Goal: Task Accomplishment & Management: Manage account settings

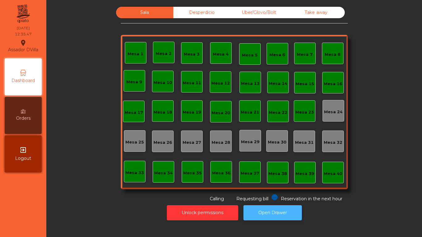
click at [267, 208] on button "Open Drawer" at bounding box center [273, 213] width 58 height 15
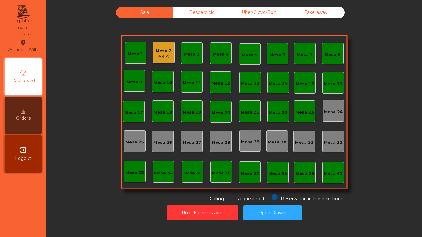
click at [158, 56] on div "9.4 €" at bounding box center [164, 57] width 16 height 6
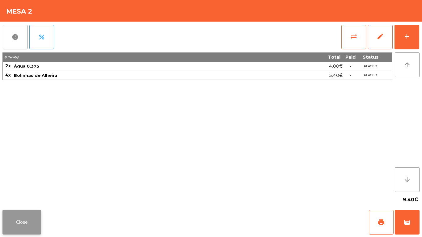
click at [7, 221] on button "Close" at bounding box center [21, 222] width 39 height 25
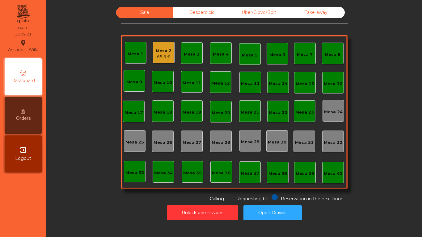
click at [153, 47] on div "Mesa 2 65.5 €" at bounding box center [164, 53] width 22 height 22
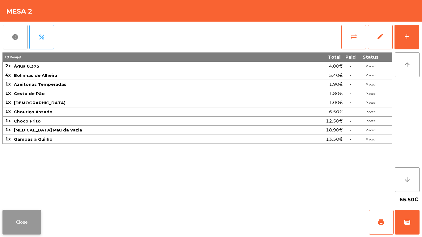
click at [11, 228] on button "Close" at bounding box center [21, 222] width 39 height 25
click at [28, 211] on button "Close" at bounding box center [21, 222] width 39 height 25
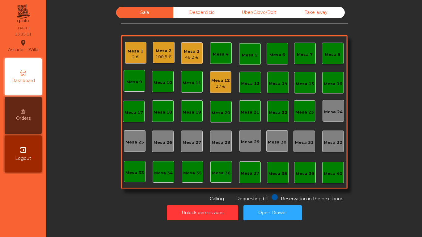
click at [215, 82] on div "Mesa 12" at bounding box center [220, 81] width 19 height 6
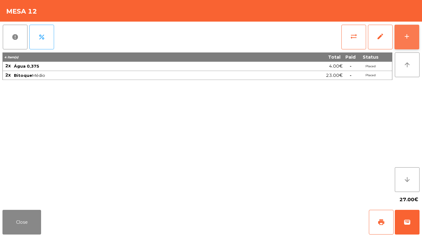
click at [416, 32] on button "add" at bounding box center [407, 37] width 25 height 25
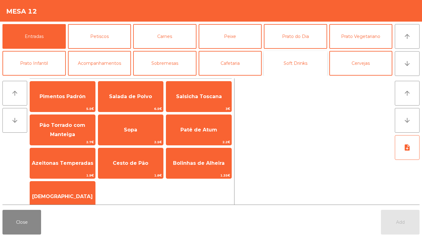
click at [301, 63] on button "Soft Drinks" at bounding box center [295, 63] width 63 height 25
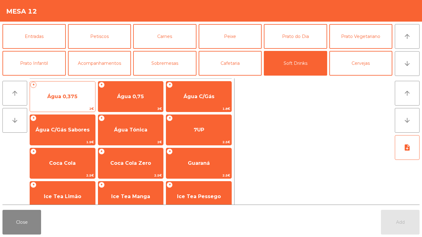
click at [63, 92] on span "Água 0,375" at bounding box center [62, 96] width 65 height 17
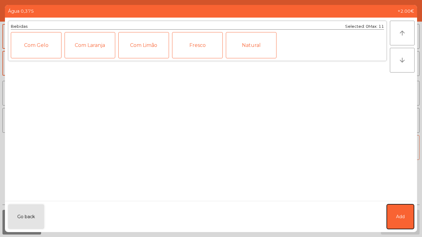
click at [402, 213] on button "Add" at bounding box center [400, 217] width 27 height 25
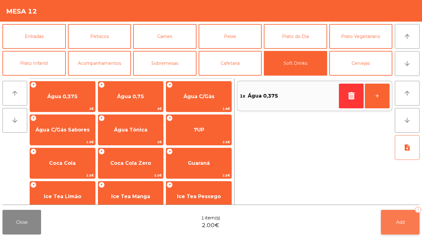
click at [410, 218] on button "Add 1" at bounding box center [400, 222] width 39 height 25
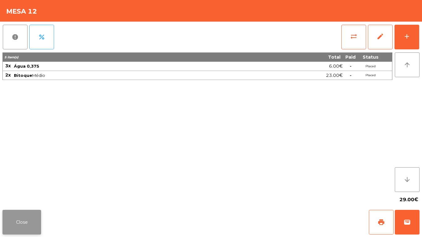
click at [26, 221] on button "Close" at bounding box center [21, 222] width 39 height 25
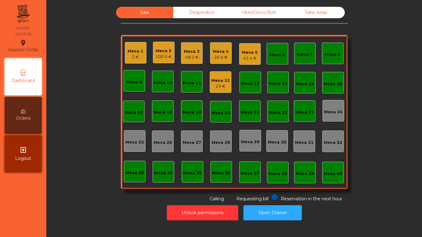
click at [250, 41] on div "Mesa 1 2 € Mesa 2 100.5 € Mesa 3 48.2 € Mesa 4 26.6 € Mesa 5 41.4 € Mesa 6 Mesa…" at bounding box center [234, 112] width 227 height 155
click at [193, 55] on div "48.2 €" at bounding box center [192, 57] width 16 height 6
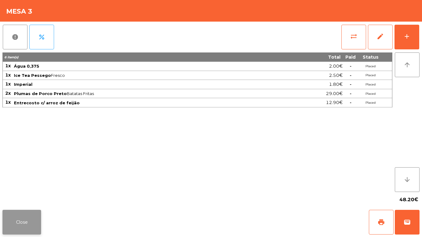
drag, startPoint x: 28, startPoint y: 223, endPoint x: 290, endPoint y: 23, distance: 329.2
click at [28, 223] on button "Close" at bounding box center [21, 222] width 39 height 25
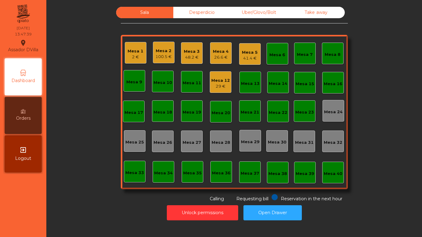
click at [222, 51] on div "Mesa 4" at bounding box center [221, 52] width 16 height 6
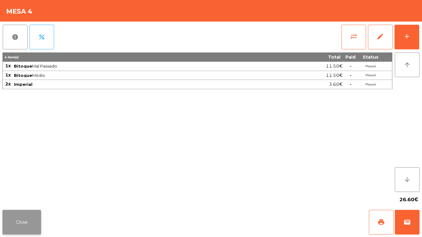
click at [28, 228] on button "Close" at bounding box center [21, 222] width 39 height 25
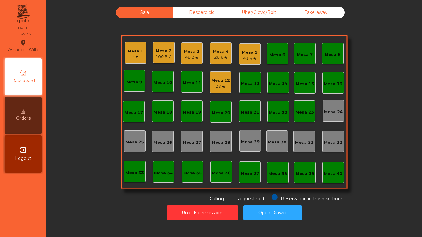
click at [185, 57] on div "48.2 €" at bounding box center [192, 57] width 16 height 6
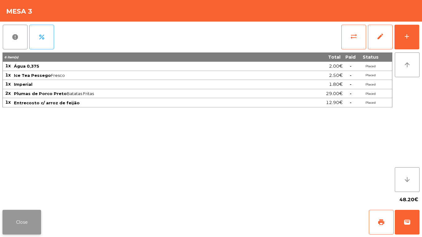
click at [32, 217] on button "Close" at bounding box center [21, 222] width 39 height 25
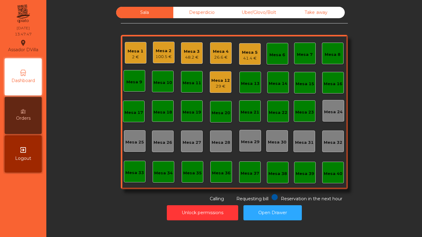
click at [156, 57] on div "100.5 €" at bounding box center [164, 57] width 16 height 6
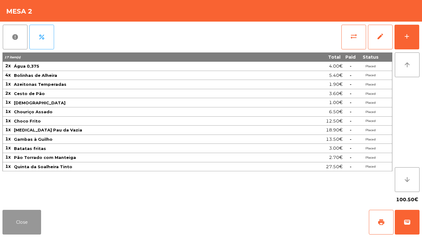
drag, startPoint x: 21, startPoint y: 222, endPoint x: 47, endPoint y: 179, distance: 49.9
click at [28, 212] on button "Close" at bounding box center [21, 222] width 39 height 25
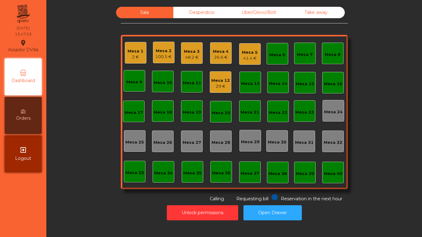
click at [130, 53] on div "Mesa 1" at bounding box center [136, 51] width 16 height 6
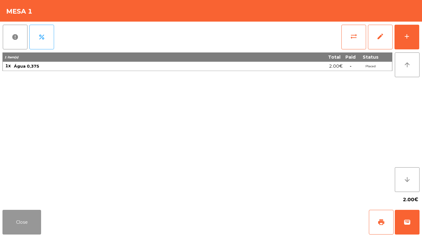
drag, startPoint x: 14, startPoint y: 215, endPoint x: 58, endPoint y: 192, distance: 49.9
click at [14, 215] on button "Close" at bounding box center [21, 222] width 39 height 25
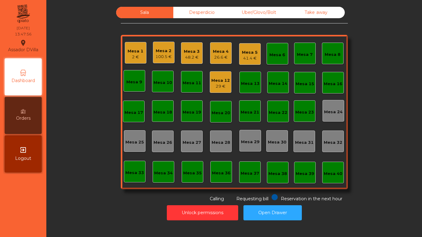
click at [246, 59] on div "41.4 €" at bounding box center [250, 58] width 16 height 6
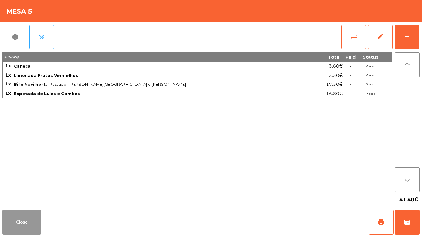
click at [30, 217] on button "Close" at bounding box center [21, 222] width 39 height 25
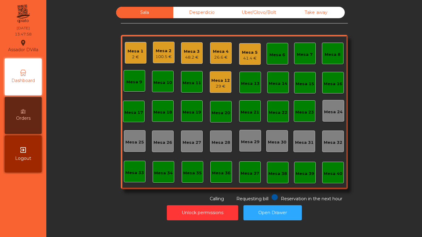
click at [64, 196] on div "Sala Desperdicio Uber/Glovo/Bolt Take away Mesa 1 2 € Mesa 2 100.5 € Mesa 3 48.…" at bounding box center [234, 105] width 359 height 196
click at [188, 64] on div "Mesa 1 2 € Mesa 2 100.5 € Mesa 3 48.2 € Mesa 4 26.6 € Mesa 5 41.4 € Mesa 6 Mesa…" at bounding box center [234, 112] width 227 height 155
click at [189, 62] on div "Mesa 3 48.2 €" at bounding box center [192, 53] width 22 height 22
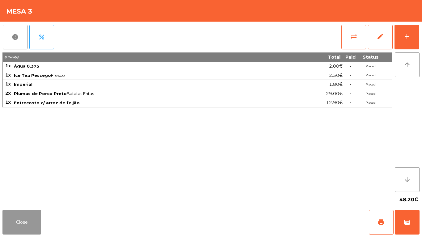
drag, startPoint x: 33, startPoint y: 222, endPoint x: 33, endPoint y: 218, distance: 3.7
click at [32, 222] on button "Close" at bounding box center [21, 222] width 39 height 25
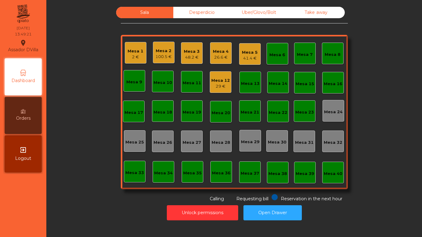
click at [215, 59] on div "26.6 €" at bounding box center [221, 57] width 16 height 6
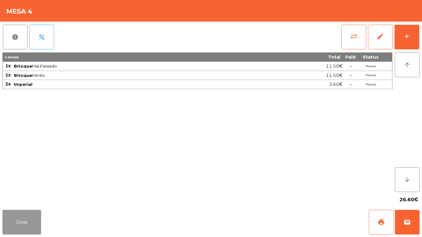
click at [9, 223] on button "Close" at bounding box center [21, 222] width 39 height 25
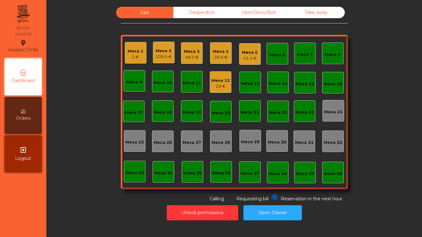
click at [156, 55] on div "100.5 €" at bounding box center [164, 57] width 16 height 6
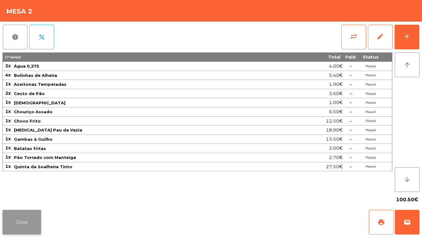
click at [27, 230] on button "Close" at bounding box center [21, 222] width 39 height 25
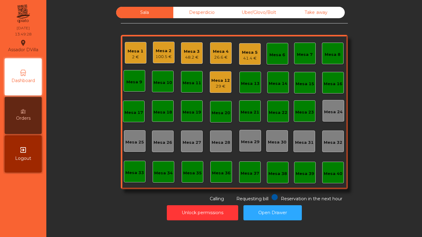
click at [213, 84] on div "29 €" at bounding box center [220, 86] width 19 height 6
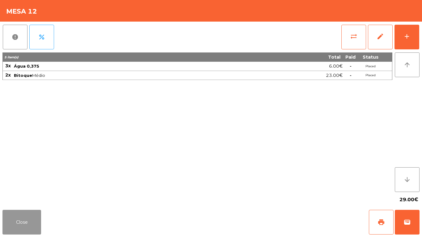
click at [33, 218] on button "Close" at bounding box center [21, 222] width 39 height 25
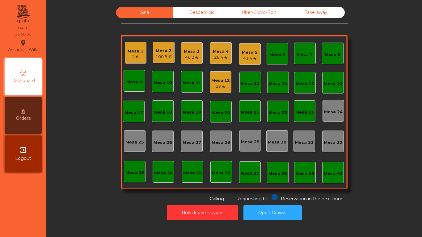
click at [239, 52] on div "Mesa 5 41.4 €" at bounding box center [250, 54] width 22 height 22
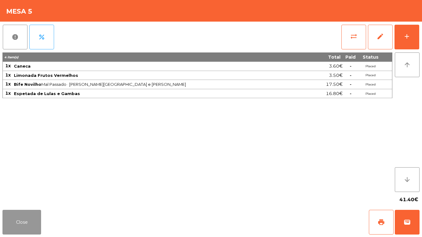
click at [29, 214] on button "Close" at bounding box center [21, 222] width 39 height 25
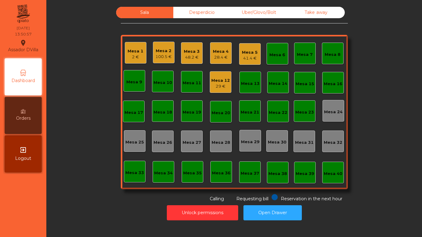
click at [227, 56] on div "Mesa 1 2 € Mesa 2 100.5 € Mesa 3 48.2 € Mesa 4 28.4 € Mesa 5 41.4 € Mesa 6 Mesa…" at bounding box center [234, 112] width 227 height 155
click at [225, 56] on div "28.4 €" at bounding box center [221, 57] width 16 height 6
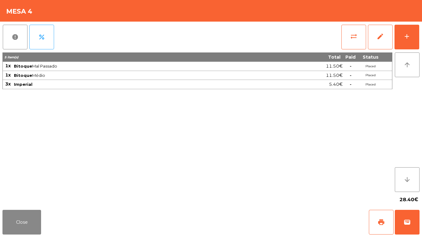
click at [42, 224] on div "Close print wallet" at bounding box center [211, 223] width 422 height 30
click at [38, 224] on button "Close" at bounding box center [21, 222] width 39 height 25
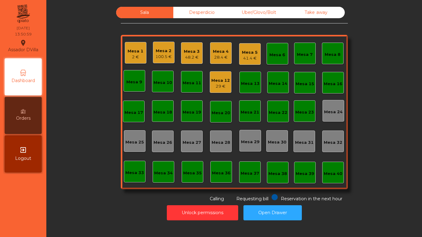
drag, startPoint x: 53, startPoint y: 202, endPoint x: 73, endPoint y: 161, distance: 45.4
click at [57, 192] on div "Sala Desperdicio Uber/Glovo/Bolt Take away Mesa 1 2 € Mesa 2 100.5 € Mesa 3 48.…" at bounding box center [234, 115] width 369 height 217
click at [271, 220] on button "Open Drawer" at bounding box center [273, 213] width 58 height 15
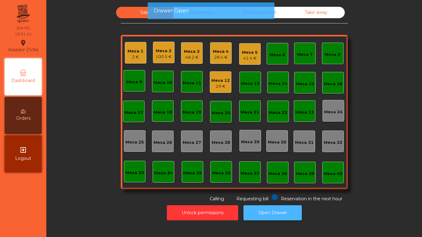
click at [268, 208] on button "Open Drawer" at bounding box center [273, 213] width 58 height 15
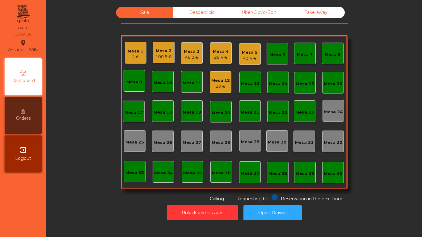
click at [186, 56] on div "48.2 €" at bounding box center [192, 57] width 16 height 6
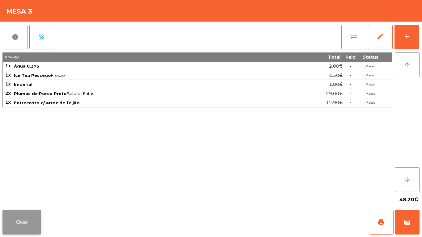
click at [29, 220] on button "Close" at bounding box center [21, 222] width 39 height 25
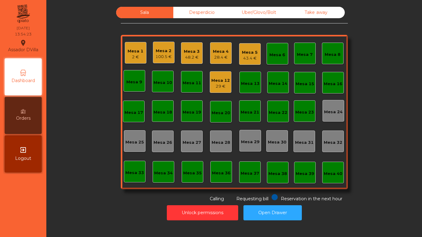
click at [249, 55] on div "43.4 €" at bounding box center [250, 58] width 16 height 6
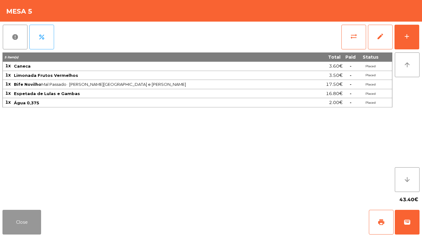
drag, startPoint x: 14, startPoint y: 219, endPoint x: 104, endPoint y: 106, distance: 144.6
click at [14, 219] on button "Close" at bounding box center [21, 222] width 39 height 25
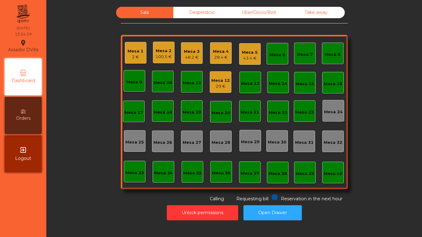
click at [191, 53] on div "Mesa 3" at bounding box center [192, 52] width 16 height 6
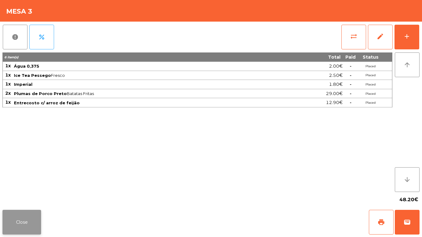
click at [24, 227] on button "Close" at bounding box center [21, 222] width 39 height 25
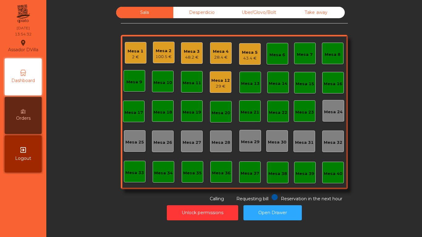
click at [86, 102] on div "Sala Desperdicio Uber/Glovo/Bolt Take away Mesa 1 2 € Mesa 2 100.5 € Mesa 3 48.…" at bounding box center [234, 105] width 359 height 196
click at [169, 57] on div "Mesa 2 100.5 €" at bounding box center [164, 53] width 22 height 22
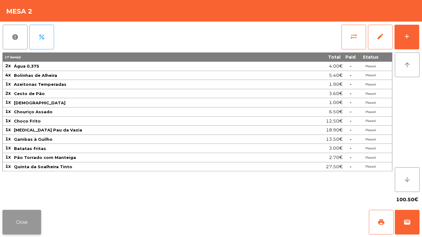
click at [16, 230] on button "Close" at bounding box center [21, 222] width 39 height 25
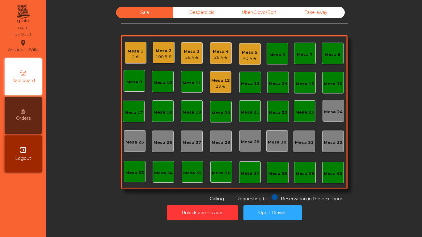
click at [57, 200] on div "Sala Desperdicio Uber/Glovo/Bolt Take away Mesa 1 2 € Mesa 2 100.5 € Mesa 3 58.…" at bounding box center [234, 115] width 369 height 217
click at [188, 55] on div "58.4 €" at bounding box center [192, 57] width 16 height 6
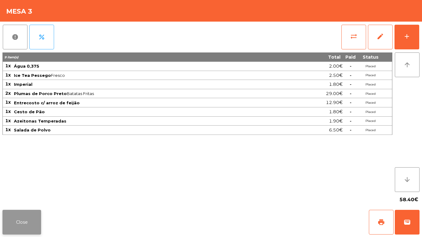
click at [22, 215] on button "Close" at bounding box center [21, 222] width 39 height 25
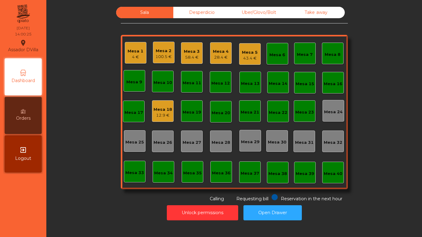
click at [192, 60] on div "58.4 €" at bounding box center [192, 57] width 16 height 6
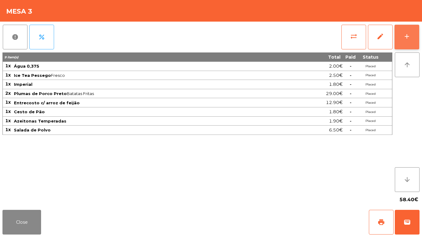
click at [413, 32] on button "add" at bounding box center [407, 37] width 25 height 25
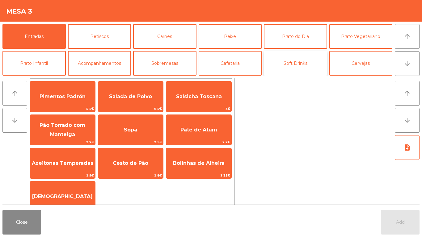
click at [299, 64] on button "Soft Drinks" at bounding box center [295, 63] width 63 height 25
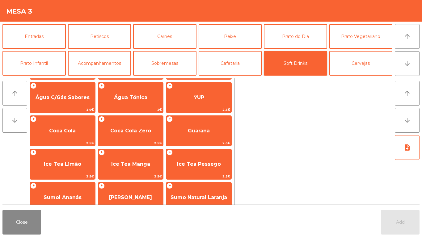
scroll to position [32, 0]
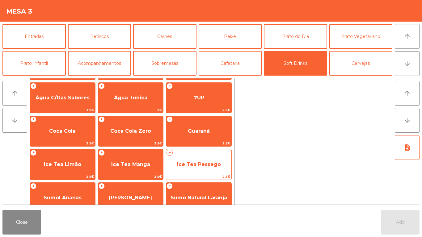
click at [203, 163] on span "Ice Tea Pessego" at bounding box center [199, 165] width 44 height 6
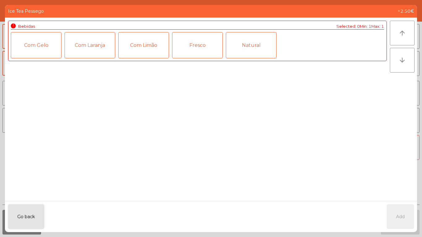
click at [199, 47] on div "Fresco" at bounding box center [197, 45] width 51 height 26
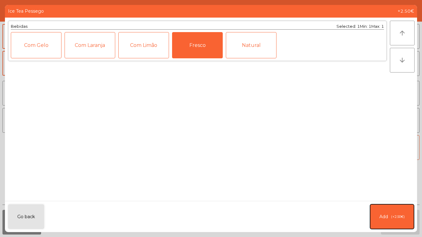
click at [392, 215] on span "(+2.50€)" at bounding box center [398, 217] width 14 height 5
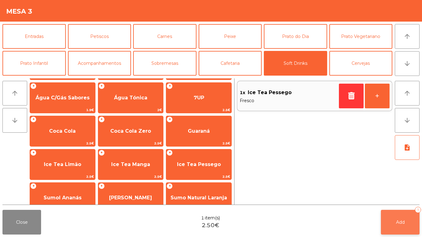
click at [403, 221] on span "Add" at bounding box center [400, 223] width 9 height 6
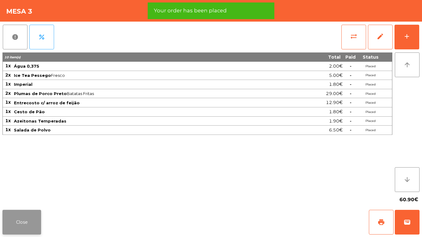
click at [24, 223] on button "Close" at bounding box center [21, 222] width 39 height 25
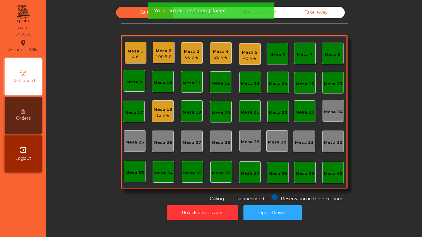
click at [128, 56] on div "4 €" at bounding box center [136, 57] width 16 height 6
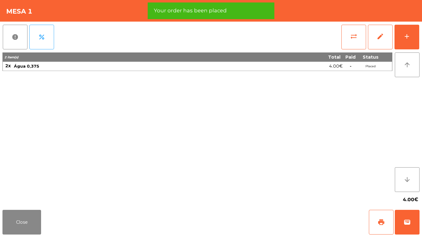
click at [422, 41] on div "report percent sync_alt edit add 2 item(s) Total Paid Status 2x Água 0,375 4.00…" at bounding box center [211, 115] width 422 height 186
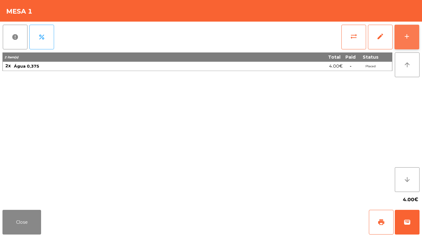
click at [416, 39] on button "add" at bounding box center [407, 37] width 25 height 25
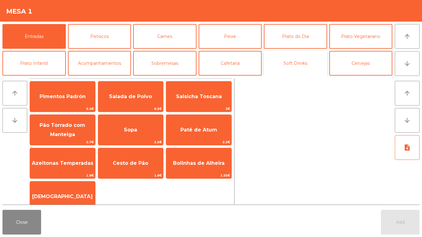
click at [292, 68] on button "Soft Drinks" at bounding box center [295, 63] width 63 height 25
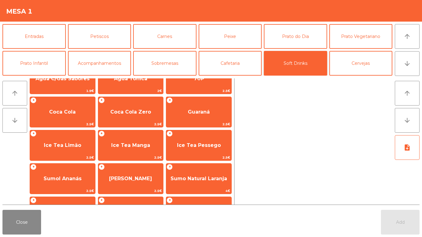
scroll to position [75, 0]
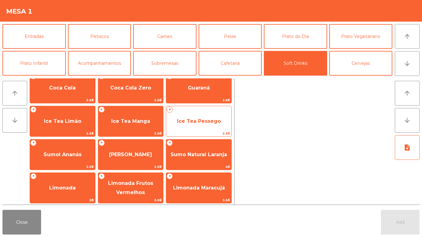
click at [183, 119] on span "Ice Tea Pessego" at bounding box center [199, 121] width 44 height 6
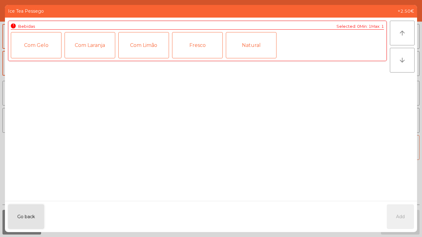
click at [243, 49] on div "Natural" at bounding box center [251, 45] width 51 height 26
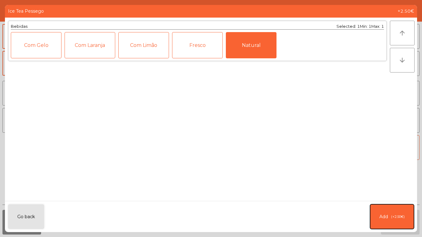
click at [397, 218] on span "(+2.50€)" at bounding box center [398, 217] width 14 height 5
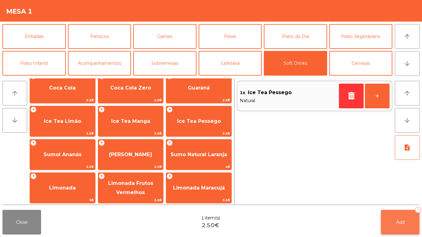
click at [403, 218] on button "Add 1" at bounding box center [400, 222] width 39 height 25
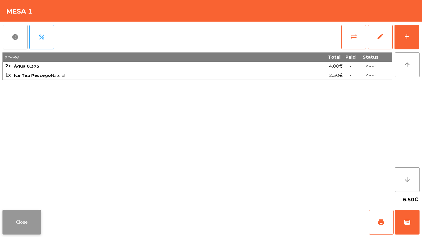
click at [27, 225] on button "Close" at bounding box center [21, 222] width 39 height 25
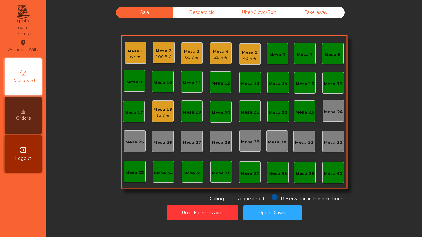
click at [248, 62] on div "Mesa 5 43.4 €" at bounding box center [250, 54] width 22 height 22
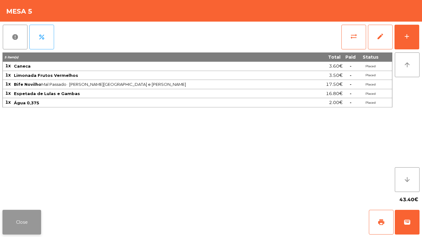
click at [21, 227] on button "Close" at bounding box center [21, 222] width 39 height 25
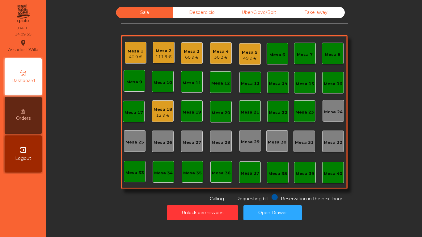
click at [203, 13] on div "Desperdicio" at bounding box center [201, 12] width 57 height 11
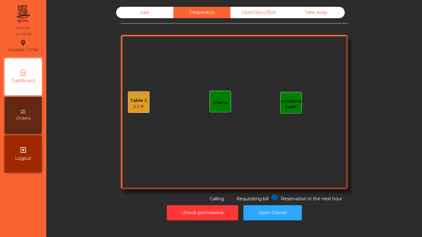
click at [133, 98] on div "Table 1" at bounding box center [138, 101] width 17 height 6
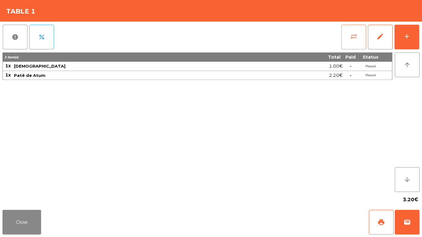
click at [359, 41] on button "sync_alt" at bounding box center [354, 37] width 25 height 25
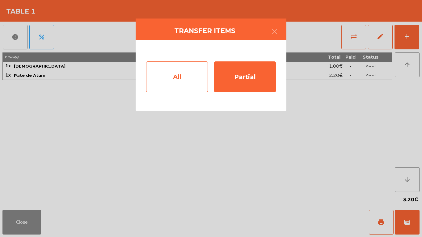
click at [189, 81] on div "All" at bounding box center [177, 77] width 62 height 31
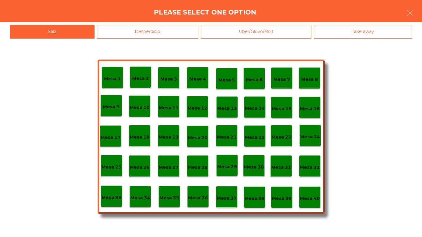
click at [230, 79] on p "Mesa 5" at bounding box center [227, 80] width 17 height 7
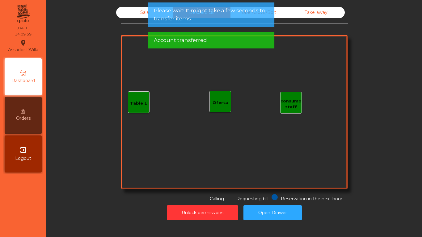
click at [132, 13] on div "Sala" at bounding box center [144, 12] width 57 height 11
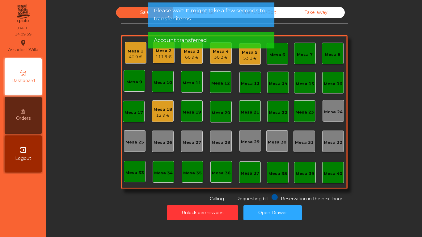
click at [248, 58] on div "53.1 €" at bounding box center [250, 58] width 16 height 6
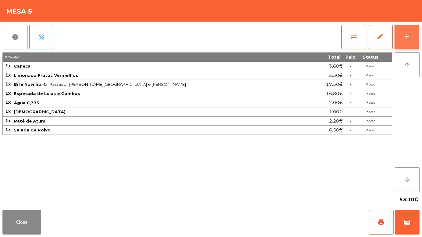
click at [416, 32] on button "add" at bounding box center [407, 37] width 25 height 25
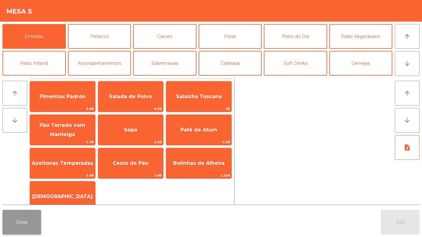
click at [29, 217] on button "Close" at bounding box center [21, 222] width 39 height 25
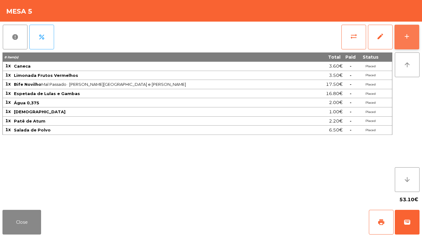
click at [415, 38] on button "add" at bounding box center [407, 37] width 25 height 25
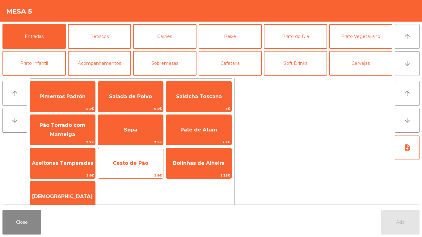
click at [132, 165] on span "Cesto de Pão" at bounding box center [131, 163] width 36 height 6
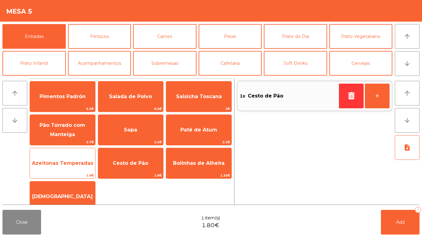
click at [63, 159] on span "Azeitonas Temperadas" at bounding box center [62, 163] width 65 height 17
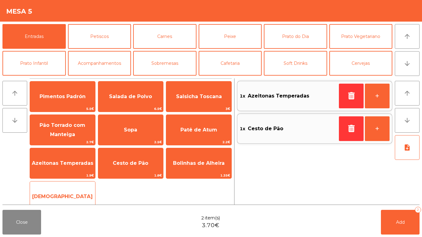
click at [70, 195] on span "[DEMOGRAPHIC_DATA]" at bounding box center [62, 197] width 61 height 6
click at [71, 190] on span "[DEMOGRAPHIC_DATA]" at bounding box center [62, 197] width 65 height 17
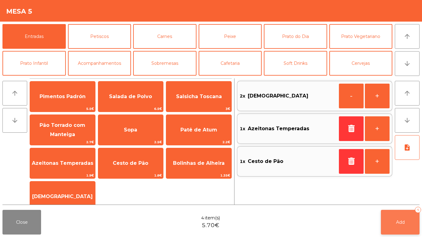
click at [405, 215] on button "Add 4" at bounding box center [400, 222] width 39 height 25
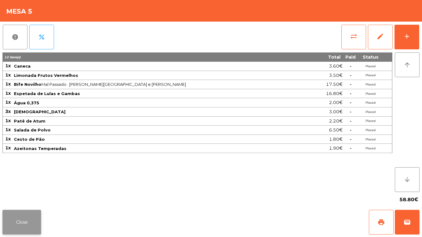
click at [27, 211] on button "Close" at bounding box center [21, 222] width 39 height 25
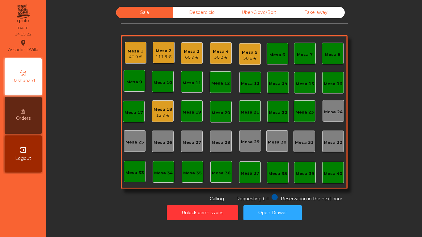
click at [255, 54] on div "Mesa 5" at bounding box center [250, 52] width 16 height 6
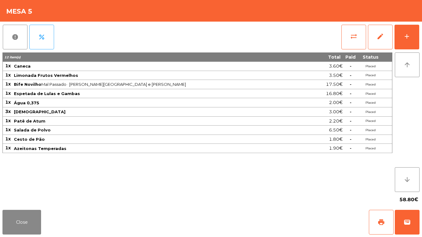
click at [59, 112] on span "[DEMOGRAPHIC_DATA]" at bounding box center [163, 111] width 299 height 5
click at [389, 31] on button "edit" at bounding box center [380, 37] width 25 height 25
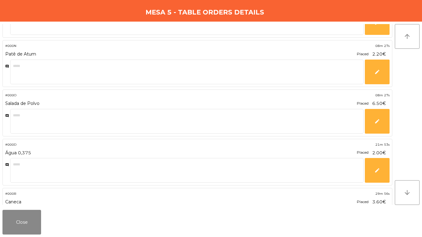
scroll to position [62, 0]
click at [6, 224] on button "Close" at bounding box center [21, 222] width 39 height 25
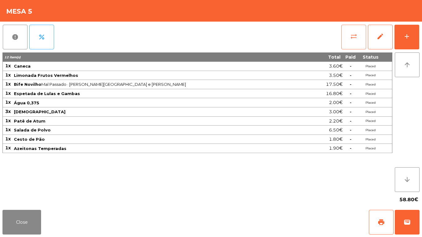
click at [353, 42] on button "sync_alt" at bounding box center [354, 37] width 25 height 25
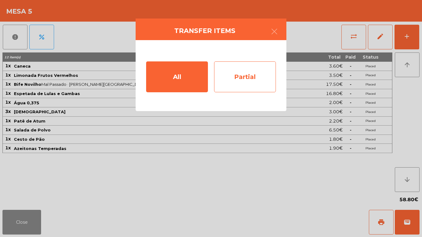
click at [266, 78] on div "Partial" at bounding box center [245, 77] width 62 height 31
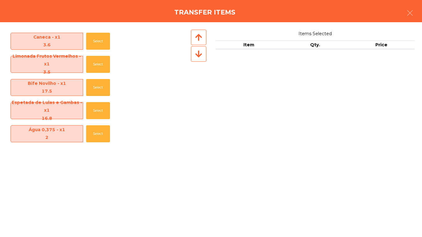
scroll to position [114, 0]
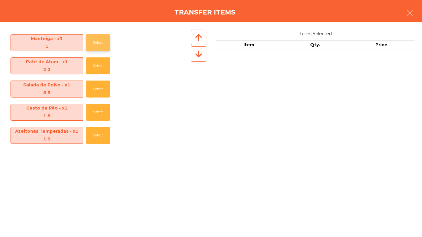
click at [100, 44] on button "Select" at bounding box center [98, 42] width 24 height 17
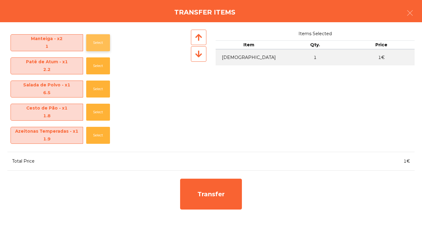
click at [100, 44] on button "Select" at bounding box center [98, 42] width 24 height 17
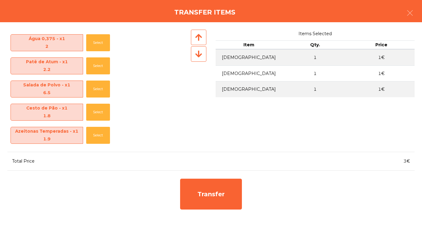
scroll to position [91, 0]
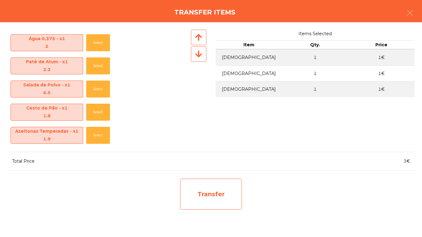
click at [211, 207] on div "Transfer" at bounding box center [211, 194] width 62 height 31
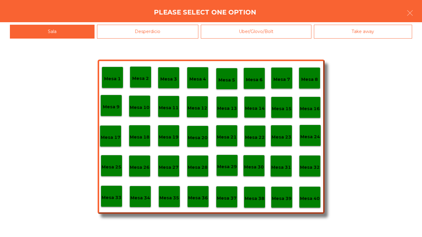
click at [121, 28] on div "Desperdicio" at bounding box center [148, 32] width 102 height 14
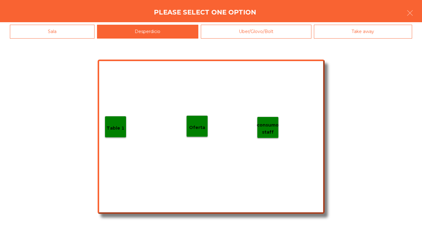
click at [120, 128] on p "Table 1" at bounding box center [116, 128] width 18 height 7
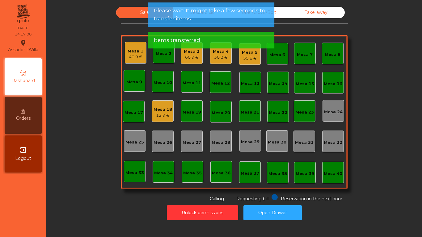
click at [241, 53] on app-alert "Please wait! It might take a few seconds to transfer items Items transferred" at bounding box center [211, 27] width 127 height 51
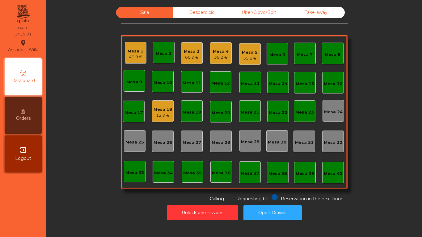
click at [247, 54] on div "Mesa 5" at bounding box center [250, 52] width 16 height 6
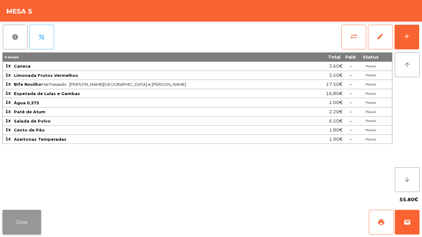
click at [33, 228] on button "Close" at bounding box center [21, 222] width 39 height 25
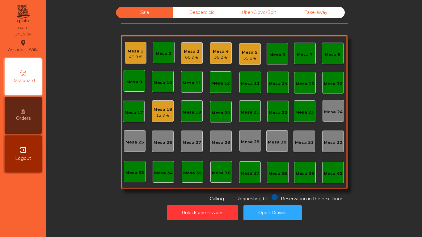
click at [72, 179] on div "Sala Desperdicio Uber/Glovo/Bolt Take away Mesa 1 40.9 € Mesa 2 Mesa 3 60.9 € M…" at bounding box center [234, 105] width 359 height 196
click at [134, 48] on div "Mesa 1 40.9 €" at bounding box center [136, 53] width 16 height 15
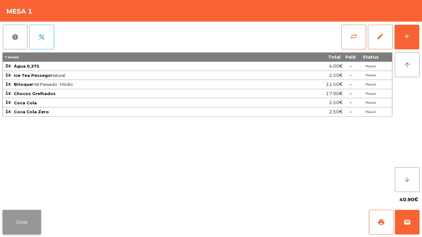
click at [22, 215] on button "Close" at bounding box center [21, 222] width 39 height 25
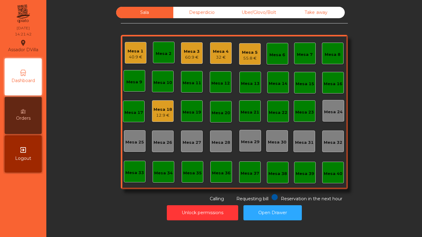
click at [80, 161] on div "Sala Desperdicio Uber/Glovo/Bolt Take away Mesa 1 40.9 € Mesa 2 Mesa 3 60.9 € […" at bounding box center [234, 105] width 359 height 196
click at [181, 53] on div "Mesa 3 60.9 €" at bounding box center [192, 53] width 22 height 22
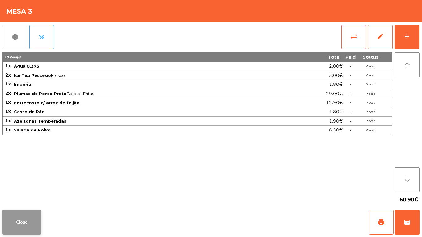
click at [4, 217] on button "Close" at bounding box center [21, 222] width 39 height 25
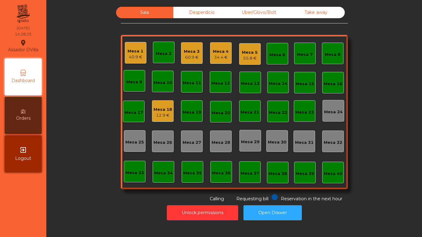
click at [243, 57] on div "55.8 €" at bounding box center [250, 58] width 16 height 6
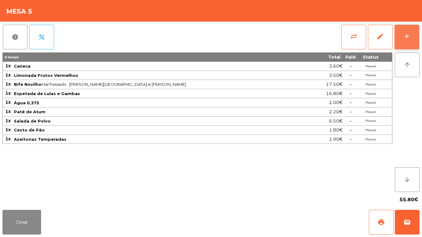
click at [414, 31] on button "add" at bounding box center [407, 37] width 25 height 25
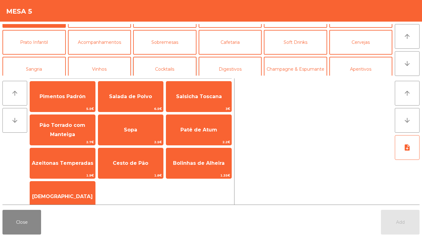
scroll to position [31, 0]
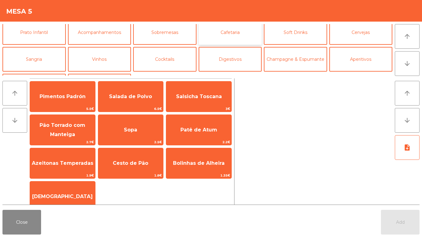
click at [234, 31] on button "Cafetaria" at bounding box center [230, 32] width 63 height 25
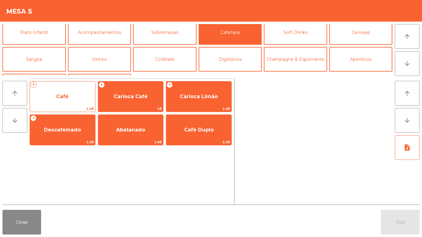
click at [40, 104] on span "Café" at bounding box center [62, 96] width 65 height 17
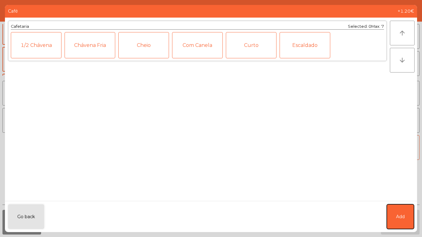
click at [408, 210] on button "Add" at bounding box center [400, 217] width 27 height 25
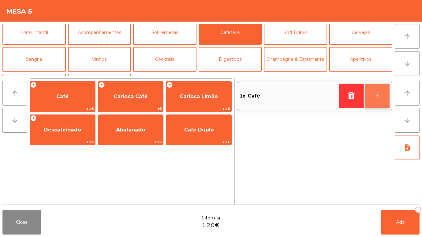
click at [374, 104] on button "+" at bounding box center [377, 96] width 25 height 25
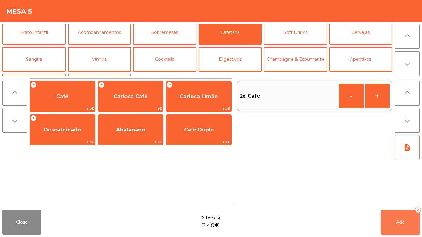
click at [384, 228] on button "Add 2" at bounding box center [400, 222] width 39 height 25
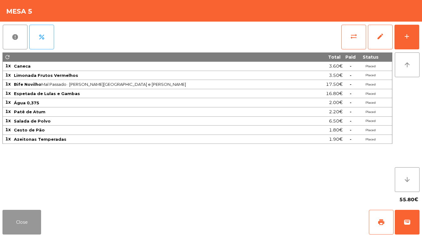
click at [27, 225] on button "Close" at bounding box center [21, 222] width 39 height 25
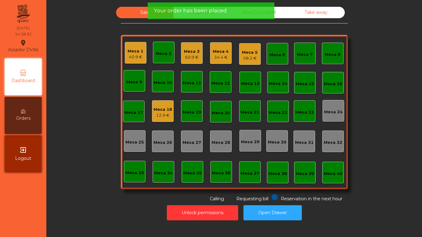
click at [172, 16] on div "Your order has been placed" at bounding box center [211, 10] width 127 height 17
click at [186, 10] on span "Your order has been placed" at bounding box center [190, 11] width 73 height 8
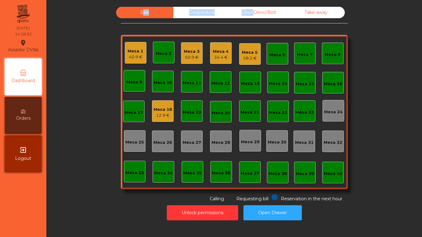
click at [186, 10] on div "Desperdicio" at bounding box center [201, 12] width 57 height 11
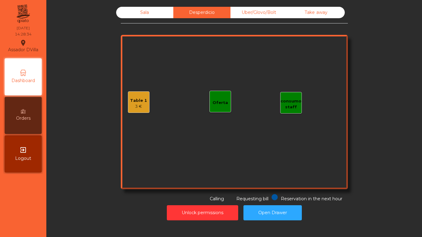
click at [139, 102] on div "Table 1" at bounding box center [138, 101] width 17 height 6
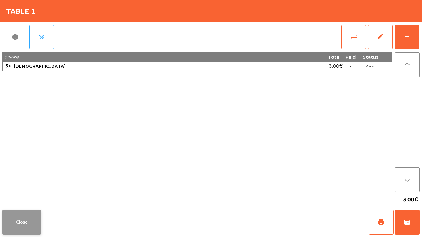
click at [36, 225] on button "Close" at bounding box center [21, 222] width 39 height 25
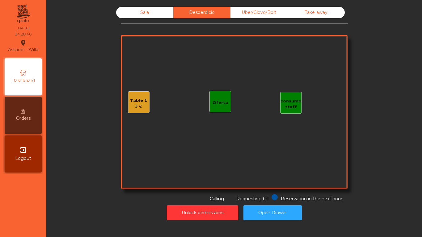
click at [146, 13] on div "Sala" at bounding box center [144, 12] width 57 height 11
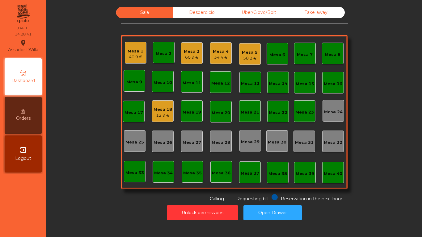
click at [127, 62] on div "Mesa 1 40.9 €" at bounding box center [136, 53] width 22 height 22
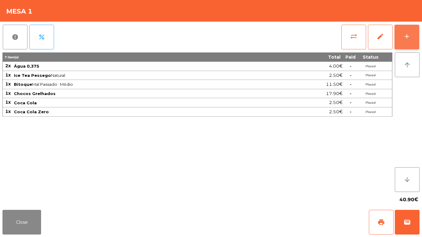
click at [410, 31] on button "add" at bounding box center [407, 37] width 25 height 25
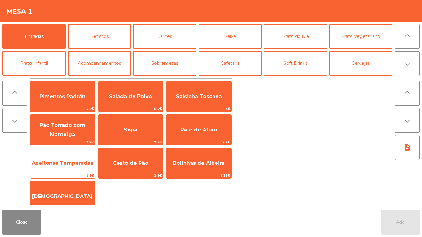
click at [85, 165] on span "Azeitonas Temperadas" at bounding box center [63, 163] width 62 height 6
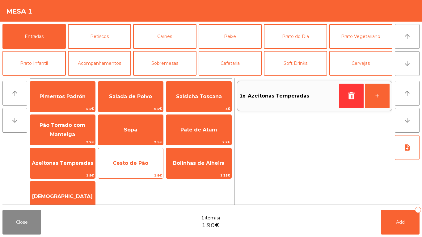
click at [122, 166] on span "Cesto de Pão" at bounding box center [131, 163] width 36 height 6
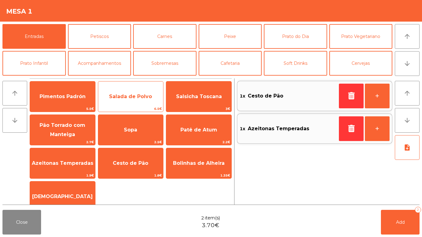
click at [135, 89] on span "Salada de Polvo" at bounding box center [130, 96] width 65 height 17
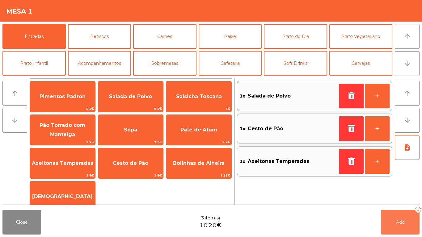
click at [416, 217] on button "Add 3" at bounding box center [400, 222] width 39 height 25
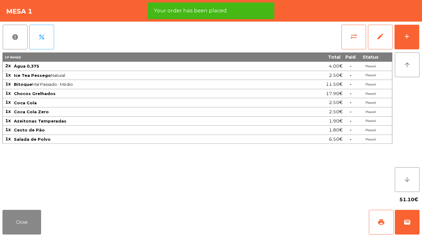
click at [42, 224] on div "Close print wallet" at bounding box center [211, 223] width 422 height 30
click at [38, 227] on button "Close" at bounding box center [21, 222] width 39 height 25
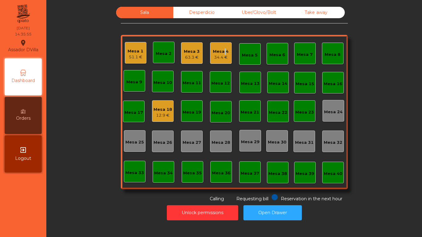
click at [221, 53] on div "Mesa 4" at bounding box center [221, 52] width 16 height 6
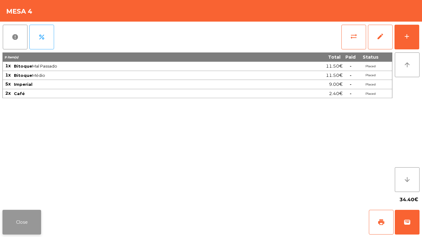
click at [21, 211] on button "Close" at bounding box center [21, 222] width 39 height 25
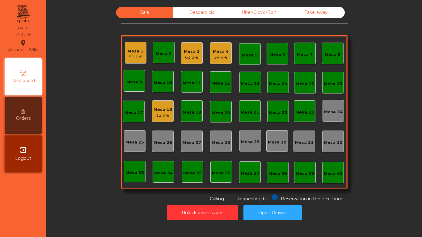
click at [192, 51] on div "Mesa 3" at bounding box center [192, 52] width 16 height 6
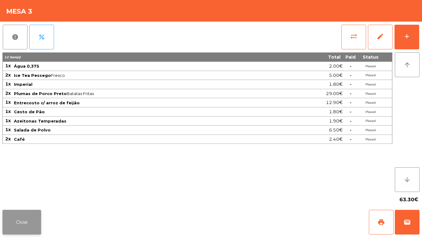
click at [40, 219] on button "Close" at bounding box center [21, 222] width 39 height 25
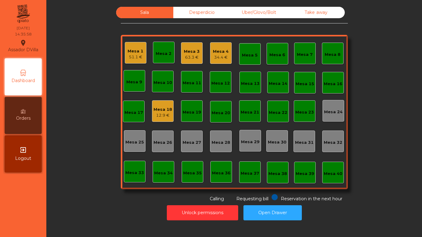
click at [160, 108] on div "Mesa 18" at bounding box center [163, 110] width 19 height 6
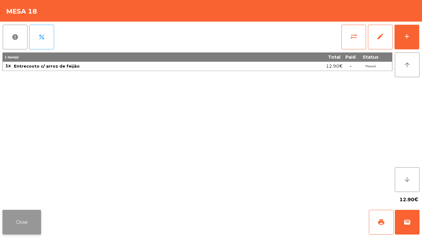
click at [12, 218] on button "Close" at bounding box center [21, 222] width 39 height 25
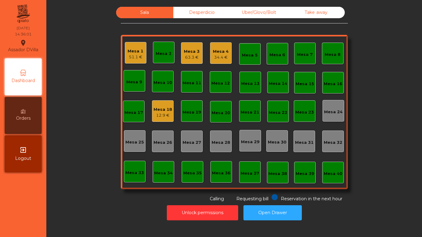
click at [105, 122] on div "Sala Desperdicio Uber/Glovo/Bolt Take away Mesa 1 51.1 € Mesa 2 Mesa 3 63.3 € M…" at bounding box center [234, 105] width 359 height 196
click at [165, 115] on div "12.9 €" at bounding box center [163, 116] width 19 height 6
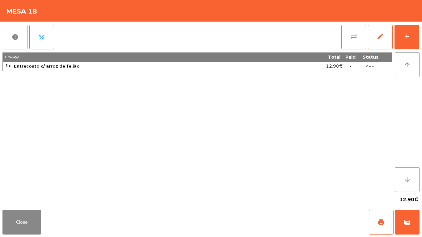
click at [45, 222] on div "Close print wallet" at bounding box center [211, 223] width 422 height 30
click at [38, 222] on button "Close" at bounding box center [21, 222] width 39 height 25
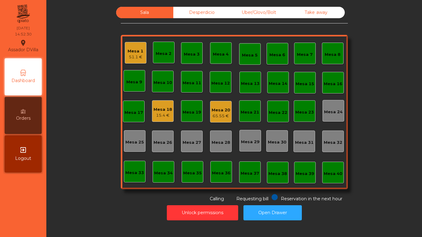
click at [213, 121] on div "Mesa 20 65.55 €" at bounding box center [221, 112] width 22 height 22
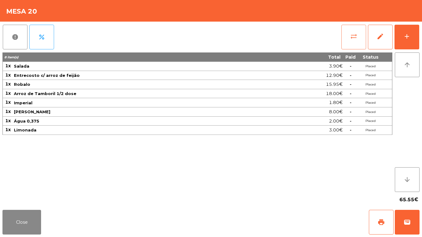
click at [361, 34] on button "sync_alt" at bounding box center [354, 37] width 25 height 25
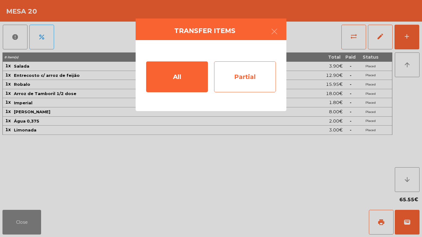
click at [251, 72] on div "Partial" at bounding box center [245, 77] width 62 height 31
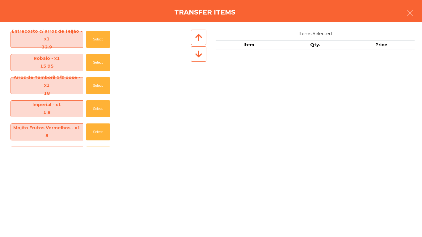
scroll to position [64, 0]
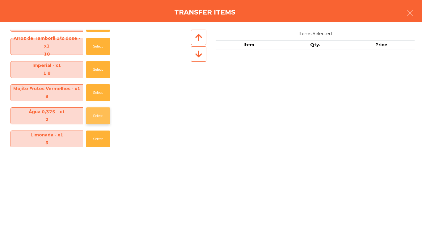
click at [96, 112] on button "Select" at bounding box center [98, 116] width 24 height 17
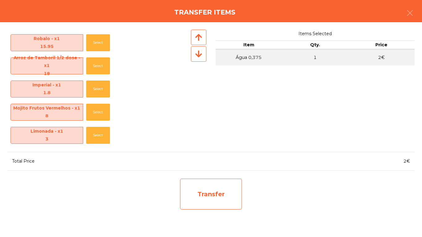
click at [212, 190] on div "Transfer" at bounding box center [211, 194] width 62 height 31
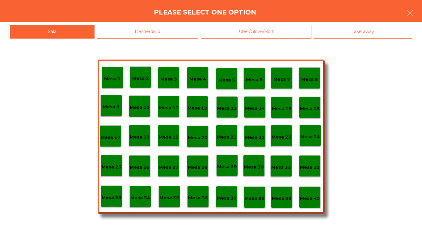
click at [161, 30] on div "Desperdicio" at bounding box center [148, 32] width 102 height 14
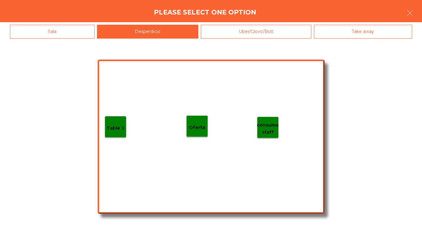
click at [113, 127] on p "Table 1" at bounding box center [116, 128] width 18 height 7
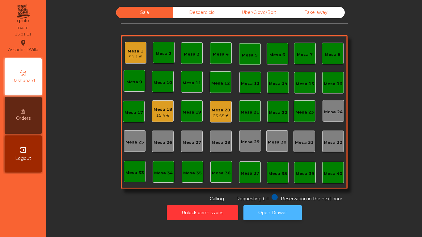
click at [292, 216] on button "Open Drawer" at bounding box center [273, 213] width 58 height 15
click at [227, 116] on div "63.55 €" at bounding box center [221, 116] width 19 height 6
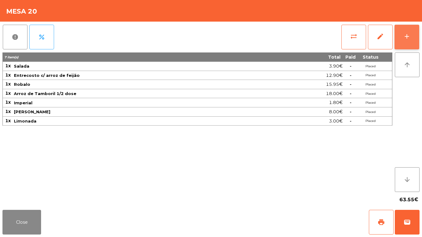
click at [415, 32] on button "add" at bounding box center [407, 37] width 25 height 25
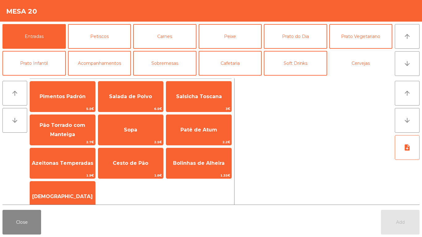
click at [371, 62] on button "Cervejas" at bounding box center [361, 63] width 63 height 25
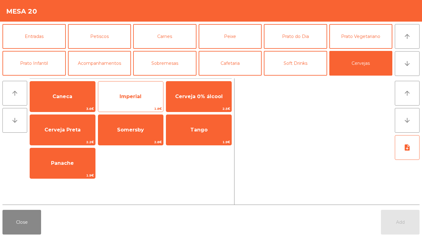
click at [127, 92] on span "Imperial" at bounding box center [130, 96] width 65 height 17
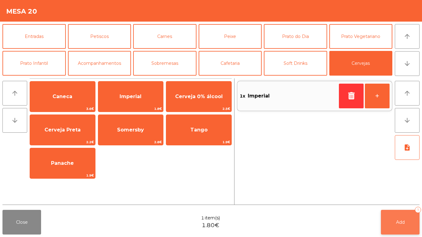
click at [401, 212] on button "Add 1" at bounding box center [400, 222] width 39 height 25
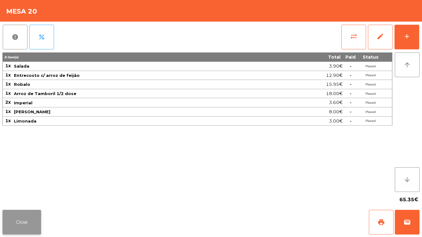
click at [22, 211] on button "Close" at bounding box center [21, 222] width 39 height 25
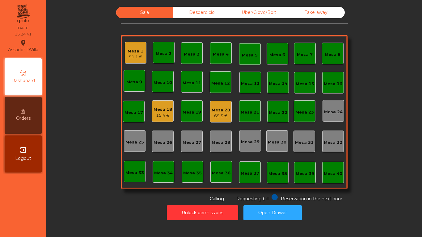
click at [404, 74] on div "Sala Desperdicio Uber/Glovo/Bolt Take away Mesa 1 51.1 € Mesa 2 Mesa 3 Mesa 4 M…" at bounding box center [234, 105] width 359 height 196
click at [158, 113] on div "16.9 €" at bounding box center [163, 116] width 19 height 6
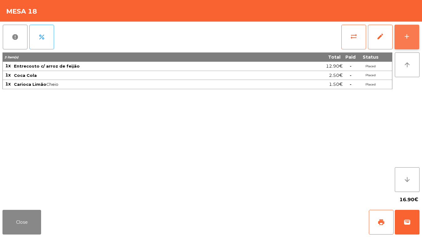
click at [402, 41] on button "add" at bounding box center [407, 37] width 25 height 25
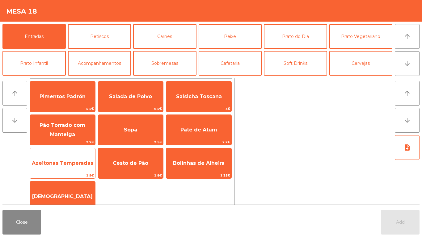
drag, startPoint x: 117, startPoint y: 167, endPoint x: 88, endPoint y: 168, distance: 29.4
click at [116, 167] on span "Cesto de Pão" at bounding box center [130, 163] width 65 height 17
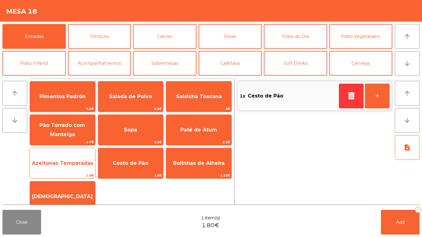
click at [75, 169] on span "Azeitonas Temperadas" at bounding box center [62, 163] width 65 height 17
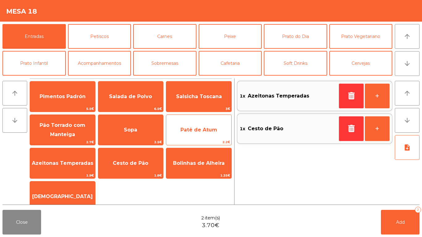
click at [190, 135] on span "Patê de Atum" at bounding box center [198, 130] width 65 height 17
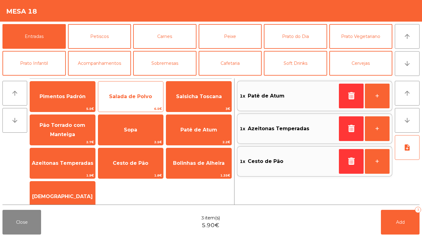
click at [119, 99] on span "Salada de Polvo" at bounding box center [130, 97] width 43 height 6
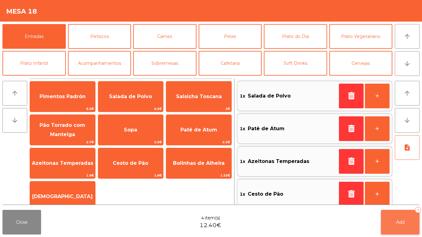
click at [392, 220] on button "Add 4" at bounding box center [400, 222] width 39 height 25
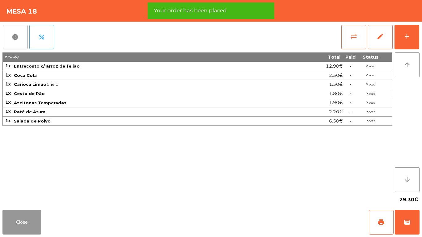
click at [30, 215] on button "Close" at bounding box center [21, 222] width 39 height 25
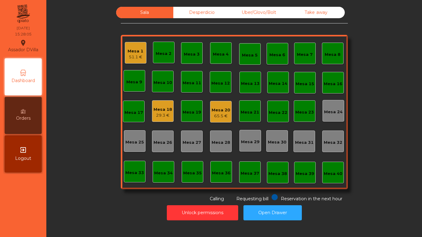
click at [125, 45] on div "Mesa 1 51.1 €" at bounding box center [136, 53] width 22 height 22
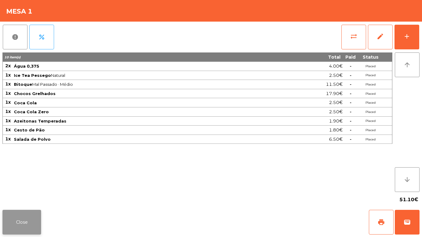
click at [21, 218] on button "Close" at bounding box center [21, 222] width 39 height 25
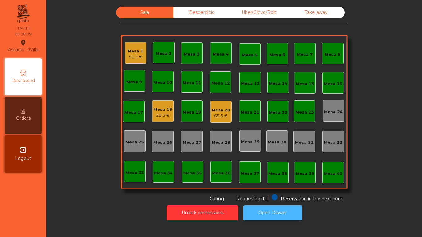
click at [255, 210] on button "Open Drawer" at bounding box center [273, 213] width 58 height 15
click at [270, 210] on button "Open Drawer" at bounding box center [273, 213] width 58 height 15
click at [129, 45] on div "Mesa 1 51.1 €" at bounding box center [136, 53] width 22 height 22
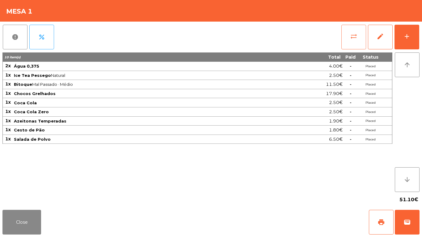
click at [355, 29] on button "sync_alt" at bounding box center [354, 37] width 25 height 25
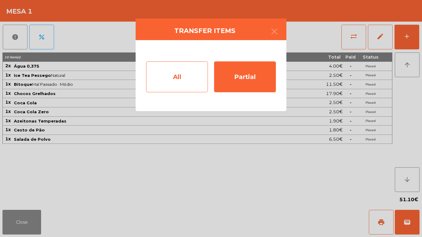
click at [168, 79] on div "All" at bounding box center [177, 77] width 62 height 31
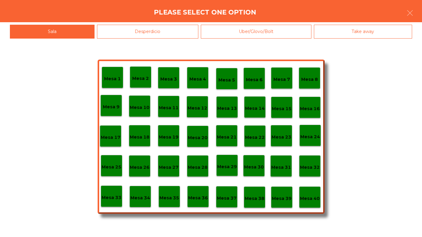
click at [317, 200] on p "Mesa 40" at bounding box center [310, 198] width 20 height 7
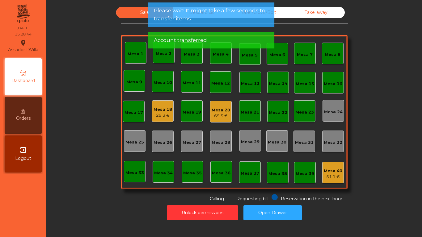
click at [221, 21] on span "Please wait! It might take a few seconds to transfer items" at bounding box center [211, 14] width 114 height 15
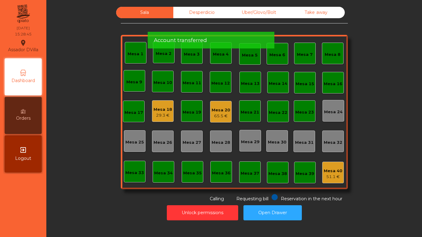
click at [189, 36] on span "Account transferred" at bounding box center [180, 40] width 53 height 8
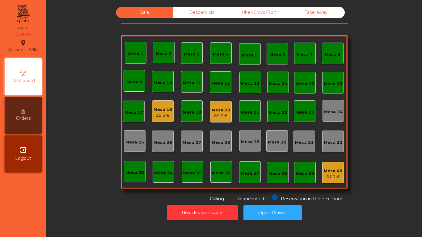
click at [190, 13] on div "Desperdicio" at bounding box center [201, 12] width 57 height 11
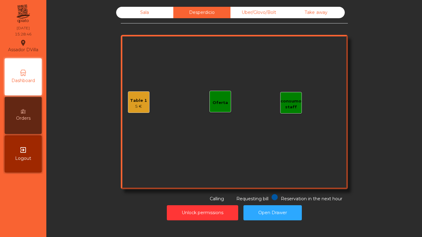
click at [128, 101] on div "Table 1 5 €" at bounding box center [139, 103] width 22 height 22
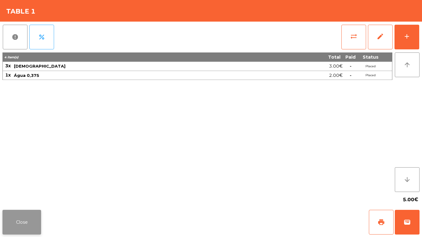
click at [33, 211] on button "Close" at bounding box center [21, 222] width 39 height 25
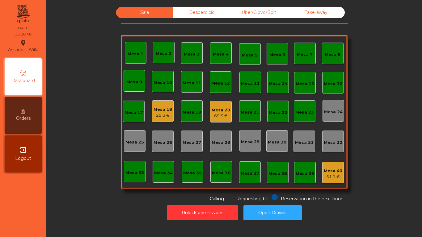
click at [228, 115] on div "Mesa 20 65.5 €" at bounding box center [221, 112] width 22 height 22
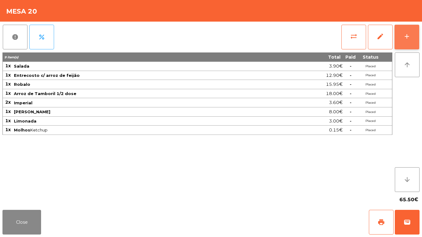
click at [409, 36] on div "add" at bounding box center [406, 36] width 7 height 7
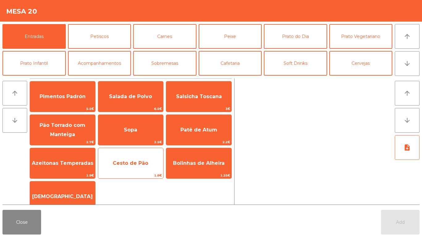
click at [127, 161] on span "Cesto de Pão" at bounding box center [131, 163] width 36 height 6
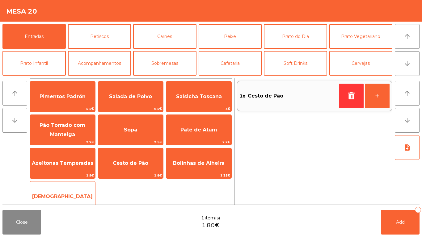
click at [70, 191] on span "[DEMOGRAPHIC_DATA]" at bounding box center [62, 197] width 65 height 17
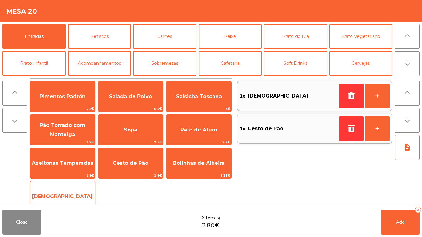
click at [66, 192] on span "[DEMOGRAPHIC_DATA]" at bounding box center [62, 197] width 65 height 17
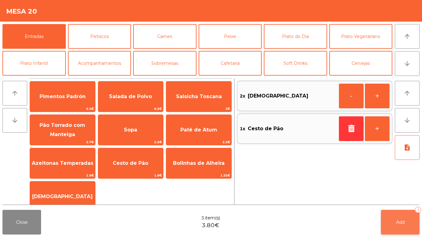
click at [398, 222] on span "Add" at bounding box center [400, 223] width 9 height 6
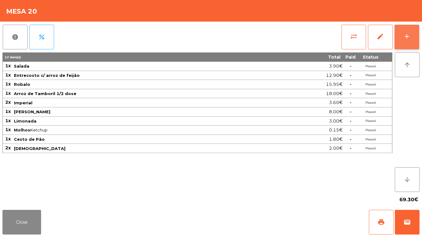
click at [413, 37] on button "add" at bounding box center [407, 37] width 25 height 25
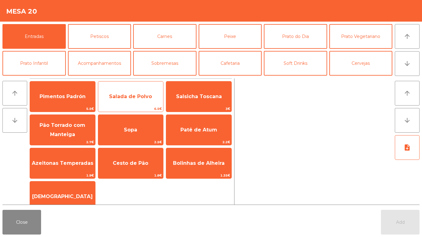
click at [122, 106] on span "6.5€" at bounding box center [130, 109] width 65 height 6
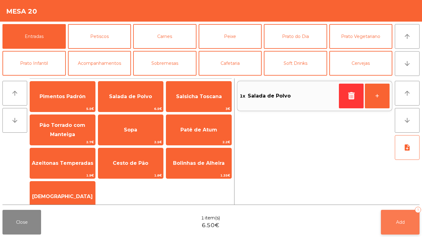
click at [401, 212] on button "Add 1" at bounding box center [400, 222] width 39 height 25
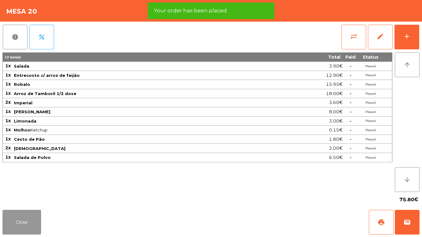
click at [26, 215] on button "Close" at bounding box center [21, 222] width 39 height 25
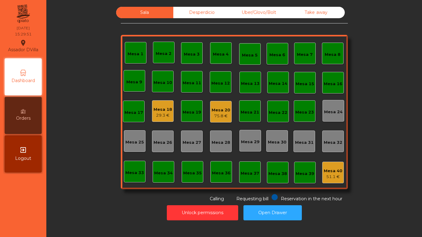
click at [191, 15] on div "Desperdicio" at bounding box center [201, 12] width 57 height 11
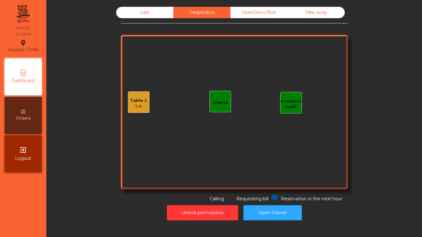
click at [250, 9] on div "Uber/Glovo/Bolt" at bounding box center [259, 12] width 57 height 11
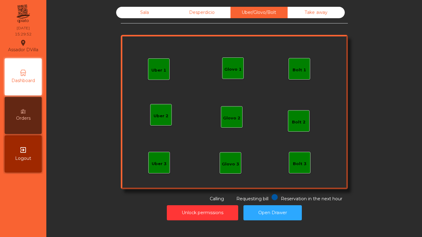
click at [338, 16] on div "Take away" at bounding box center [316, 12] width 57 height 11
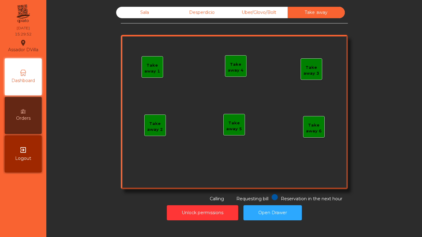
drag, startPoint x: 203, startPoint y: 15, endPoint x: 154, endPoint y: 15, distance: 49.2
click at [201, 15] on div "Desperdicio" at bounding box center [201, 12] width 57 height 11
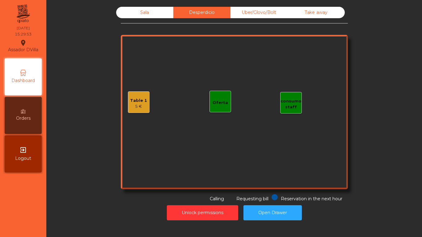
click at [149, 15] on div "Sala" at bounding box center [144, 12] width 57 height 11
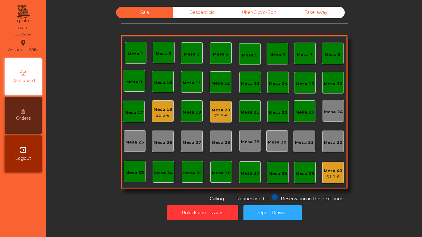
click at [178, 9] on div "Desperdicio" at bounding box center [201, 12] width 57 height 11
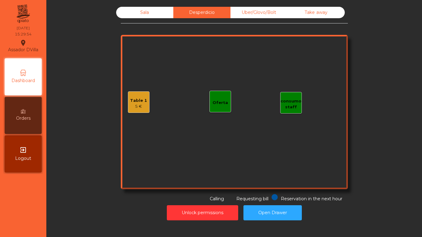
click at [137, 97] on div "Table 1 5 €" at bounding box center [138, 102] width 17 height 15
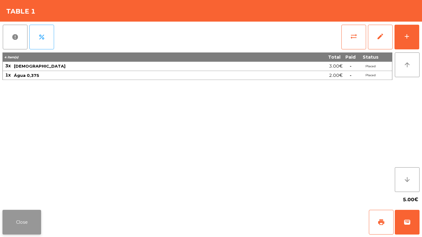
click at [36, 221] on button "Close" at bounding box center [21, 222] width 39 height 25
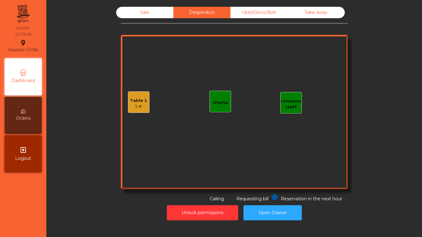
click at [132, 16] on div "Sala" at bounding box center [144, 12] width 57 height 11
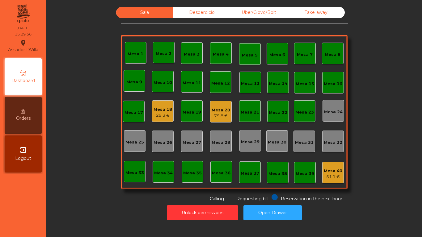
click at [75, 116] on div "Sala Desperdicio Uber/Glovo/Bolt Take away Mesa 1 Mesa 2 Mesa 3 Mesa 4 Mesa 5 M…" at bounding box center [234, 105] width 359 height 196
click at [214, 112] on div "Mesa 20" at bounding box center [221, 110] width 19 height 6
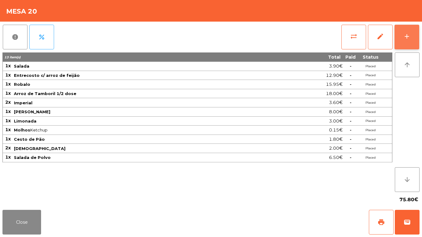
click at [404, 40] on div "add" at bounding box center [406, 36] width 7 height 7
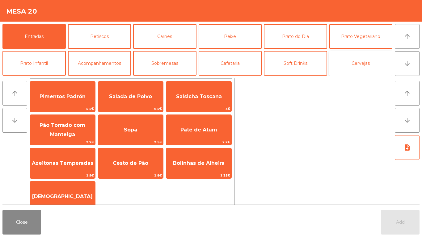
click at [354, 72] on button "Cervejas" at bounding box center [361, 63] width 63 height 25
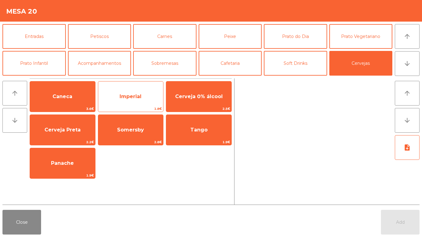
click at [138, 102] on span "Imperial" at bounding box center [130, 96] width 65 height 17
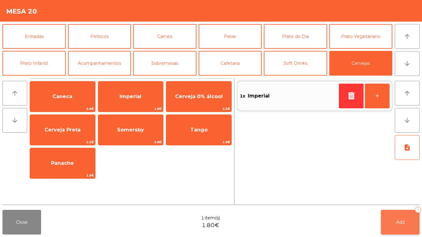
click at [395, 219] on button "Add 1" at bounding box center [400, 222] width 39 height 25
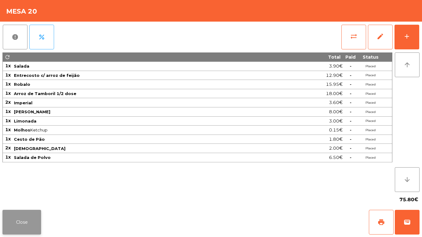
click at [4, 225] on button "Close" at bounding box center [21, 222] width 39 height 25
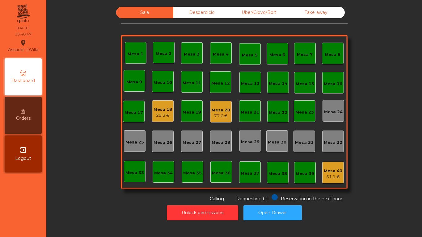
drag, startPoint x: 4, startPoint y: 225, endPoint x: 74, endPoint y: 119, distance: 127.4
click at [74, 118] on div "Sala Desperdicio Uber/Glovo/Bolt Take away Mesa 1 Mesa 2 Mesa 3 Mesa 4 Mesa 5 M…" at bounding box center [234, 105] width 359 height 196
click at [286, 177] on div "Mesa 38" at bounding box center [278, 173] width 22 height 22
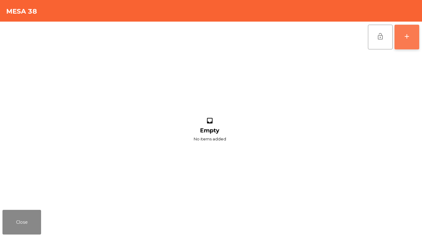
click at [410, 26] on button "add" at bounding box center [407, 37] width 25 height 25
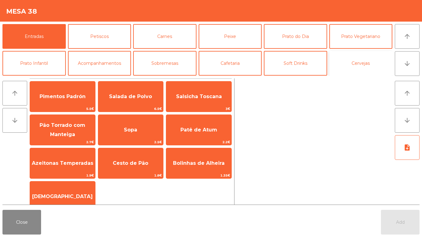
click at [341, 62] on button "Cervejas" at bounding box center [361, 63] width 63 height 25
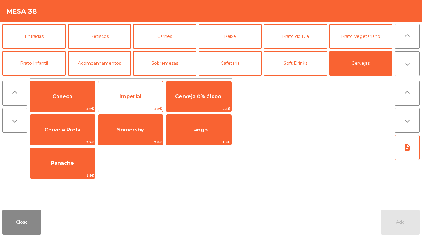
click at [149, 99] on span "Imperial" at bounding box center [130, 96] width 65 height 17
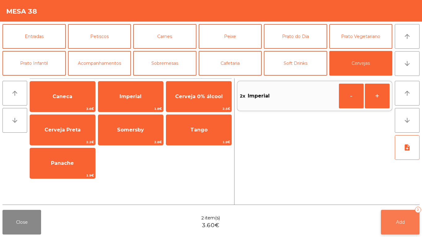
click at [409, 223] on button "Add 2" at bounding box center [400, 222] width 39 height 25
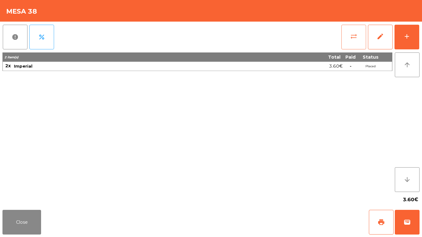
click at [360, 35] on button "sync_alt" at bounding box center [354, 37] width 25 height 25
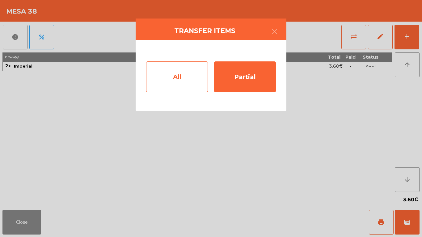
click at [197, 68] on div "All" at bounding box center [177, 77] width 62 height 31
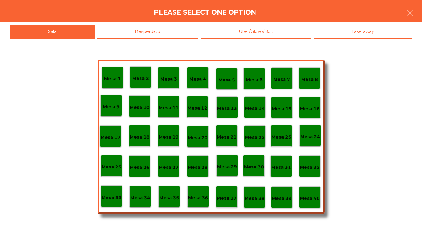
click at [315, 198] on p "Mesa 40" at bounding box center [310, 198] width 20 height 7
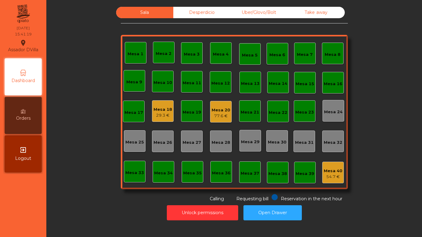
click at [352, 188] on div "Sala Desperdicio Uber/Glovo/Bolt Take away Mesa 1 Mesa 2 Mesa 3 Mesa 4 Mesa 5 M…" at bounding box center [234, 105] width 359 height 196
click at [227, 105] on div "Mesa 20 77.6 €" at bounding box center [221, 112] width 19 height 15
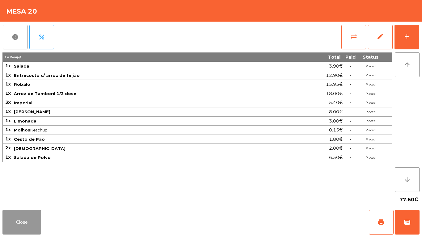
click at [33, 224] on button "Close" at bounding box center [21, 222] width 39 height 25
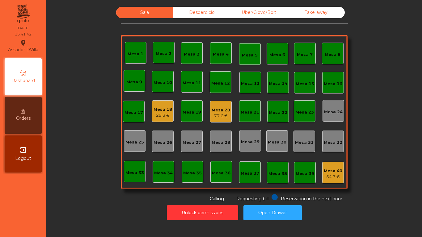
click at [225, 12] on div "Desperdicio" at bounding box center [201, 12] width 57 height 11
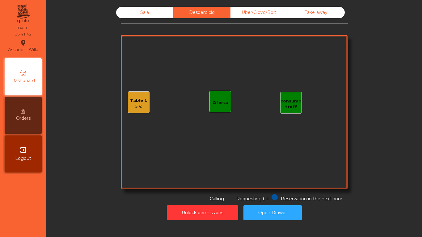
click at [248, 12] on div "Uber/Glovo/Bolt" at bounding box center [259, 12] width 57 height 11
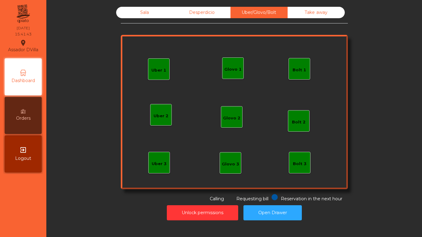
click at [299, 12] on div "Take away" at bounding box center [316, 12] width 57 height 11
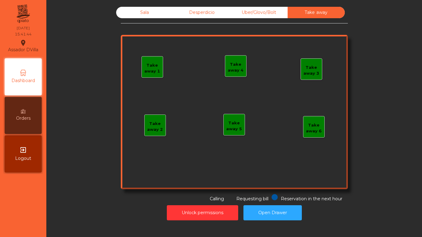
click at [137, 15] on div "Sala" at bounding box center [144, 12] width 57 height 11
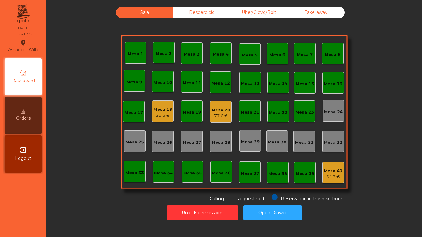
click at [167, 111] on div "Mesa 18" at bounding box center [163, 110] width 19 height 6
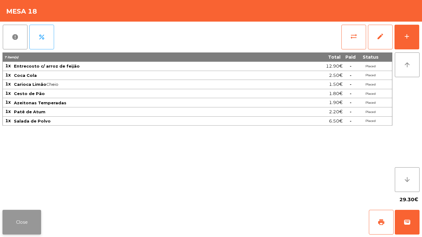
click at [37, 221] on button "Close" at bounding box center [21, 222] width 39 height 25
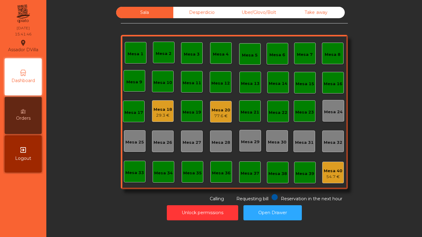
click at [163, 105] on div "Mesa 18 29.3 €" at bounding box center [163, 111] width 19 height 15
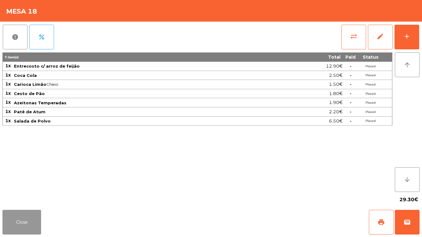
drag, startPoint x: 23, startPoint y: 223, endPoint x: 37, endPoint y: 194, distance: 32.6
click at [23, 223] on button "Close" at bounding box center [21, 222] width 39 height 25
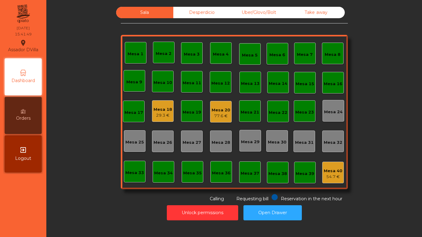
click at [51, 177] on div "Sala Desperdicio Uber/Glovo/Bolt Take away Mesa 1 Mesa 2 Mesa 3 Mesa 4 Mesa 5 M…" at bounding box center [234, 115] width 369 height 217
click at [222, 122] on div "Mesa 20 77.6 €" at bounding box center [221, 112] width 22 height 22
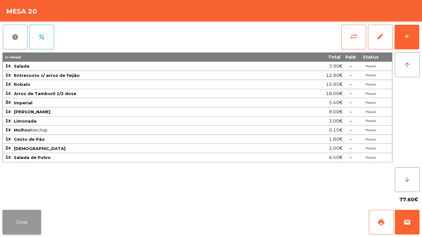
click at [22, 218] on button "Close" at bounding box center [21, 222] width 39 height 25
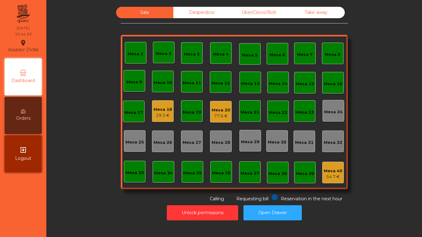
click at [164, 111] on div "Mesa 18" at bounding box center [163, 110] width 19 height 6
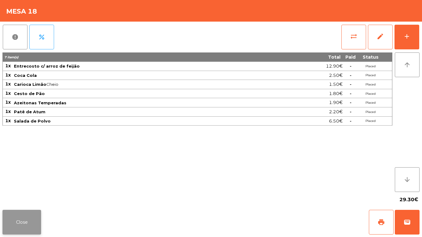
click at [23, 220] on button "Close" at bounding box center [21, 222] width 39 height 25
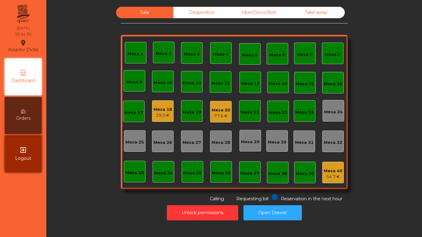
click at [80, 205] on div "Unlock permissions Open Drawer" at bounding box center [234, 213] width 359 height 21
click at [154, 103] on div "Mesa 18 29.3 €" at bounding box center [163, 111] width 22 height 22
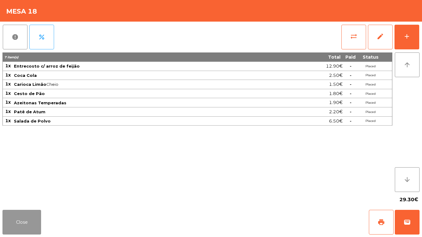
click at [25, 216] on button "Close" at bounding box center [21, 222] width 39 height 25
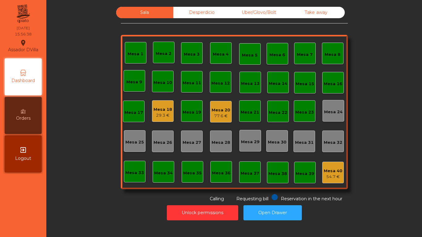
click at [217, 12] on div "Desperdicio" at bounding box center [201, 12] width 57 height 11
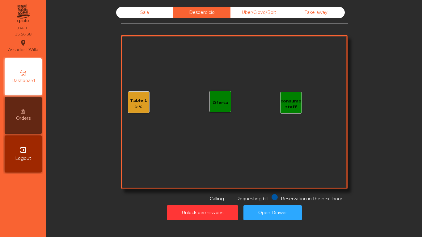
click at [296, 17] on div "Take away" at bounding box center [316, 12] width 57 height 11
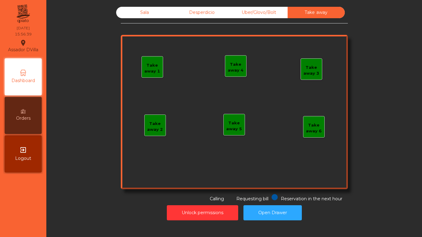
click at [277, 15] on div "Uber/Glovo/Bolt" at bounding box center [259, 12] width 57 height 11
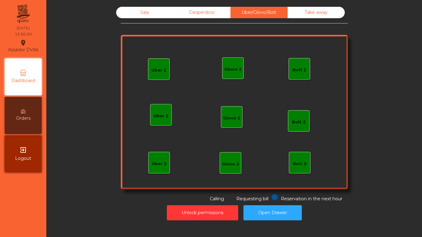
drag, startPoint x: 204, startPoint y: 6, endPoint x: 200, endPoint y: 6, distance: 4.0
click at [203, 6] on div "Sala Desperdicio Uber/Glovo/Bolt Take away Uber 1 Uber 3 Bolt 2 Glovo 2 Uber 2 …" at bounding box center [234, 114] width 369 height 220
drag, startPoint x: 200, startPoint y: 6, endPoint x: 146, endPoint y: 11, distance: 54.9
click at [186, 15] on div "Desperdicio" at bounding box center [201, 12] width 57 height 11
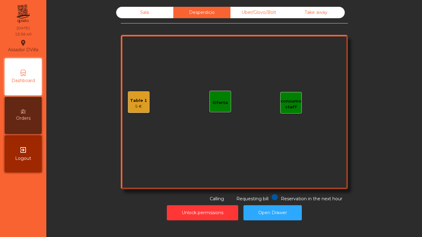
click at [146, 11] on div "Sala" at bounding box center [144, 12] width 57 height 11
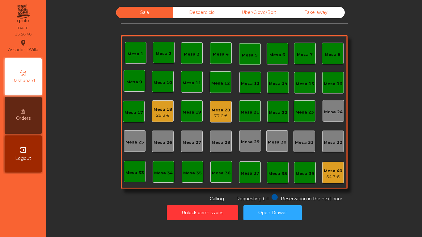
click at [91, 53] on div "Sala Desperdicio Uber/Glovo/Bolt Take away Mesa 1 Mesa 2 Mesa 3 Mesa 4 Mesa 5 M…" at bounding box center [234, 105] width 359 height 196
click at [209, 16] on div "Desperdicio" at bounding box center [201, 12] width 57 height 11
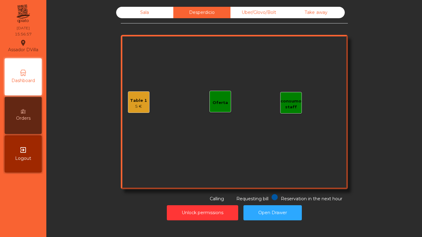
click at [275, 9] on div "Uber/Glovo/Bolt" at bounding box center [259, 12] width 57 height 11
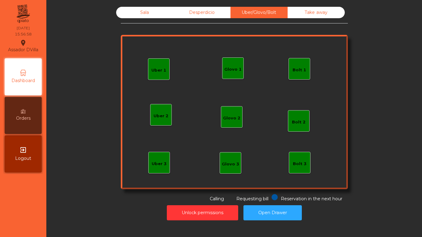
click at [330, 17] on div "Take away" at bounding box center [316, 12] width 57 height 11
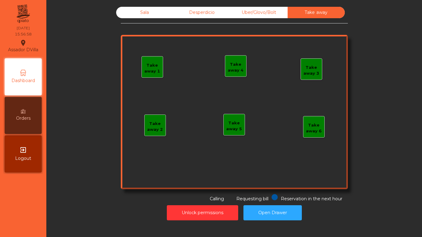
click at [202, 20] on div "Sala Desperdicio Uber/Glovo/Bolt Take away Take away 1 Take away 2 Take away 3 …" at bounding box center [234, 105] width 227 height 196
click at [203, 15] on div "Desperdicio" at bounding box center [201, 12] width 57 height 11
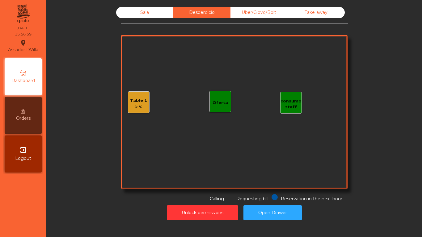
click at [141, 95] on div "Table 1 5 €" at bounding box center [138, 102] width 17 height 15
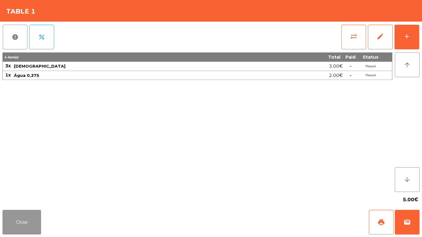
click at [16, 218] on button "Close" at bounding box center [21, 222] width 39 height 25
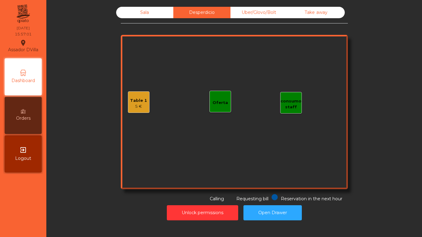
click at [141, 6] on div "Sala Desperdicio Uber/Glovo/Bolt Take away Table 1 5 € consumo staff Oferta Res…" at bounding box center [234, 114] width 369 height 220
click at [142, 12] on div "Sala" at bounding box center [144, 12] width 57 height 11
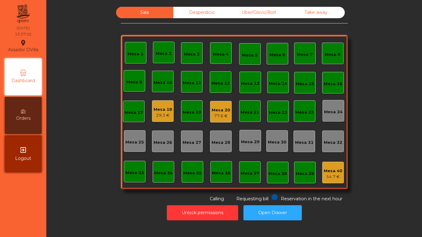
click at [329, 170] on div "Mesa 40" at bounding box center [333, 171] width 19 height 6
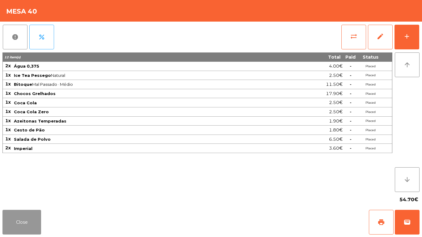
click at [19, 218] on button "Close" at bounding box center [21, 222] width 39 height 25
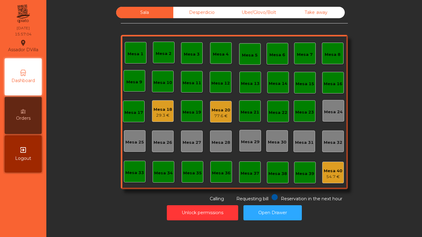
click at [167, 107] on div "Mesa 18" at bounding box center [163, 110] width 19 height 6
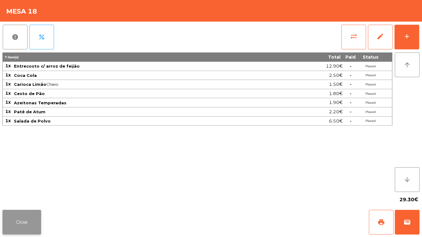
click at [28, 216] on button "Close" at bounding box center [21, 222] width 39 height 25
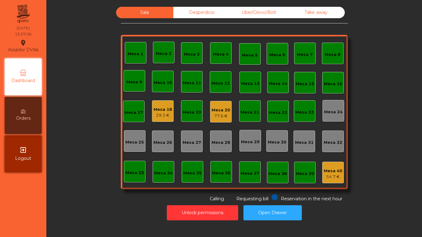
click at [225, 109] on div "Mesa 20" at bounding box center [221, 110] width 19 height 6
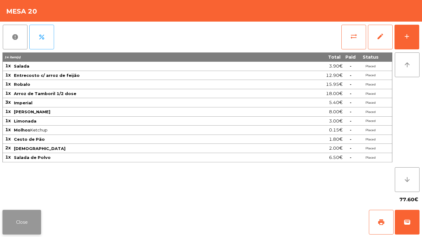
click at [26, 222] on button "Close" at bounding box center [21, 222] width 39 height 25
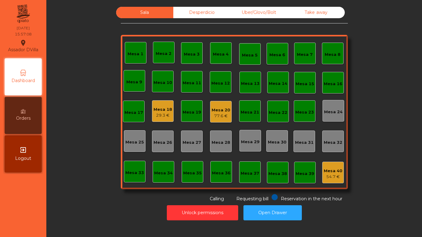
click at [224, 108] on div "Mesa 20" at bounding box center [221, 110] width 19 height 6
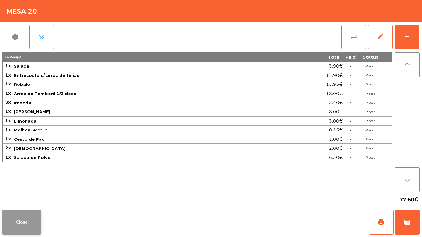
click at [29, 227] on button "Close" at bounding box center [21, 222] width 39 height 25
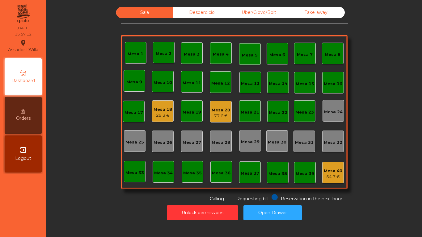
click at [61, 211] on div "Unlock permissions Open Drawer" at bounding box center [234, 213] width 359 height 21
click at [217, 115] on div "77.6 €" at bounding box center [221, 116] width 19 height 6
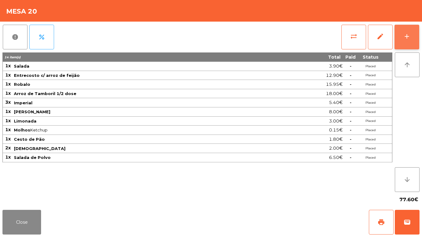
click at [396, 35] on button "add" at bounding box center [407, 37] width 25 height 25
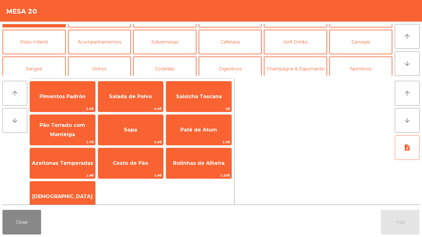
scroll to position [54, 0]
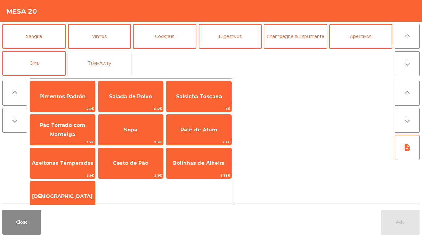
click at [74, 61] on button "Take-Away" at bounding box center [99, 63] width 63 height 25
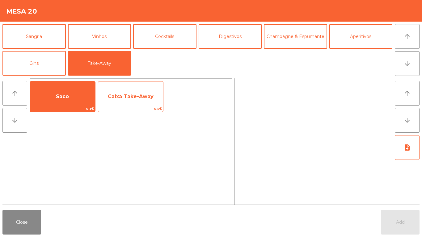
drag, startPoint x: 87, startPoint y: 92, endPoint x: 102, endPoint y: 92, distance: 14.8
click at [89, 92] on span "Saco" at bounding box center [62, 96] width 65 height 17
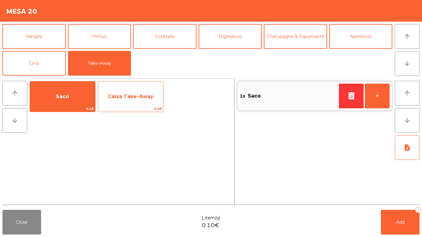
click at [154, 95] on span "Caixa Take-Away" at bounding box center [130, 96] width 65 height 17
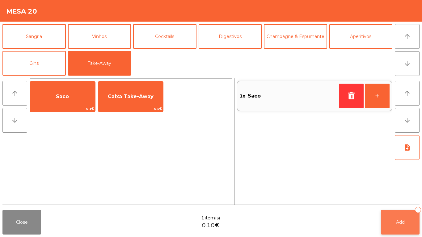
drag, startPoint x: 154, startPoint y: 95, endPoint x: 404, endPoint y: 226, distance: 282.5
click at [154, 95] on span "Caixa Take-Away" at bounding box center [130, 96] width 65 height 17
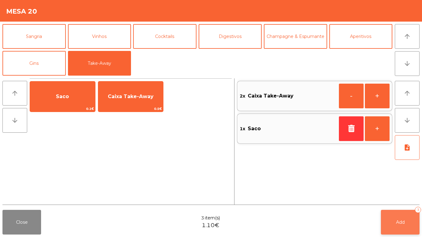
click at [400, 215] on button "Add 3" at bounding box center [400, 222] width 39 height 25
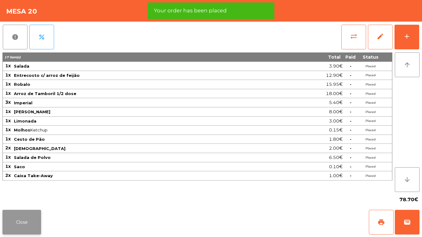
click at [39, 214] on button "Close" at bounding box center [21, 222] width 39 height 25
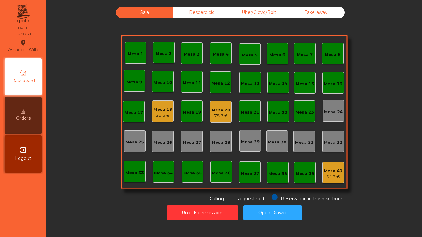
click at [212, 108] on div "Mesa 20" at bounding box center [221, 110] width 19 height 6
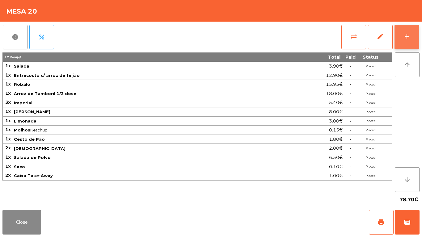
click at [407, 43] on button "add" at bounding box center [407, 37] width 25 height 25
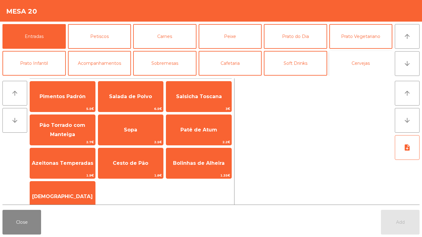
click at [365, 61] on button "Cervejas" at bounding box center [361, 63] width 63 height 25
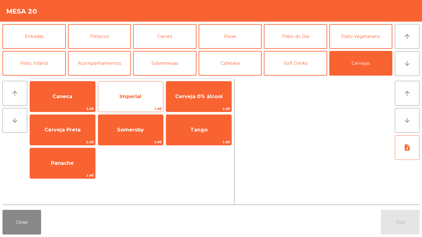
click at [114, 92] on span "Imperial" at bounding box center [130, 96] width 65 height 17
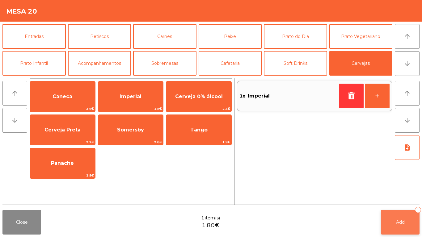
click at [404, 219] on button "Add 1" at bounding box center [400, 222] width 39 height 25
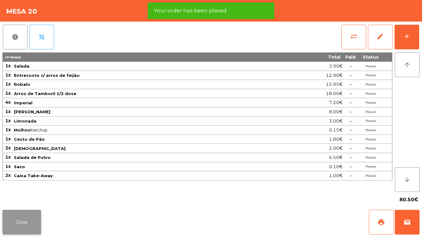
click at [31, 229] on button "Close" at bounding box center [21, 222] width 39 height 25
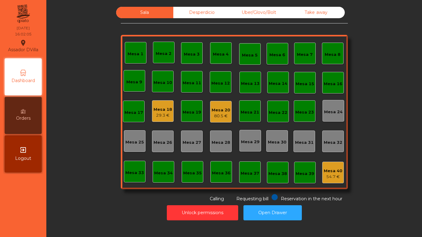
click at [156, 113] on div "29.3 €" at bounding box center [163, 116] width 19 height 6
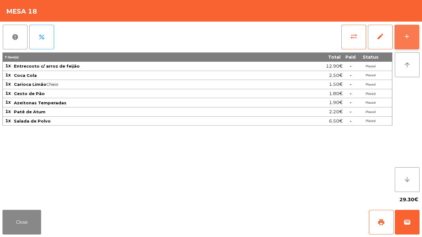
click at [396, 44] on button "add" at bounding box center [407, 37] width 25 height 25
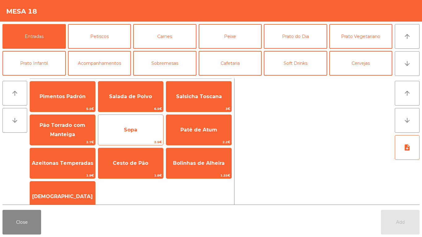
click at [153, 125] on span "Sopa" at bounding box center [130, 130] width 65 height 17
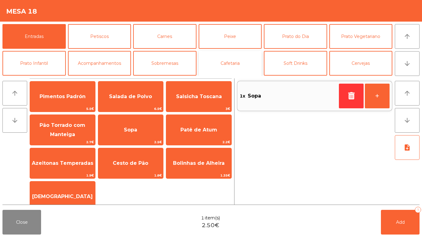
click at [229, 58] on button "Cafetaria" at bounding box center [230, 63] width 63 height 25
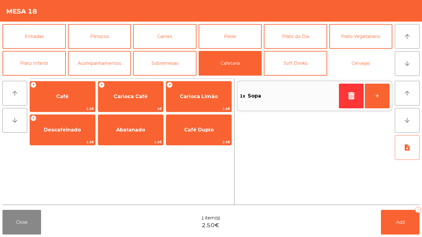
click at [335, 61] on button "Cervejas" at bounding box center [361, 63] width 63 height 25
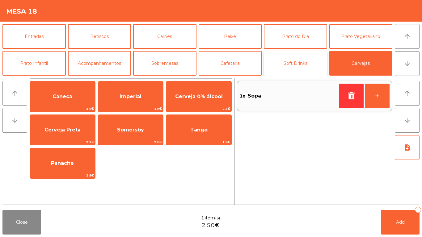
click at [306, 61] on button "Soft Drinks" at bounding box center [295, 63] width 63 height 25
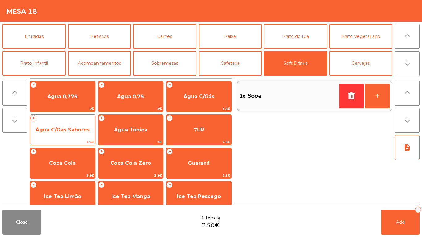
click at [84, 132] on span "Água C/Gás Sabores" at bounding box center [63, 130] width 54 height 6
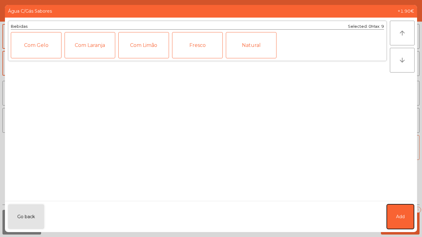
click at [392, 214] on button "Add" at bounding box center [400, 217] width 27 height 25
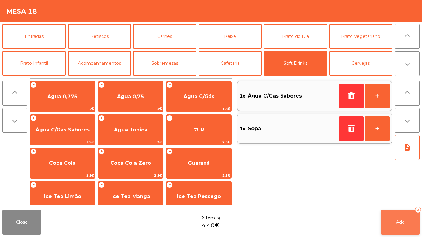
click at [392, 225] on button "Add 2" at bounding box center [400, 222] width 39 height 25
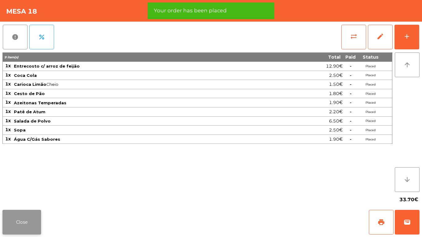
click at [34, 224] on button "Close" at bounding box center [21, 222] width 39 height 25
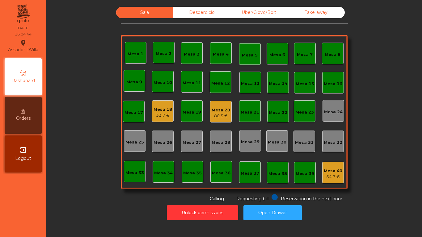
drag, startPoint x: 233, startPoint y: 115, endPoint x: 228, endPoint y: 114, distance: 5.0
click at [232, 114] on div "Mesa 1 Mesa 2 Mesa 3 Mesa 4 Mesa 5 Mesa 6 Mesa 7 Mesa 8 Mesa 9 Mesa 10 Mesa 11 …" at bounding box center [234, 112] width 227 height 155
click at [228, 114] on div "Mesa 20 80.5 €" at bounding box center [221, 112] width 22 height 22
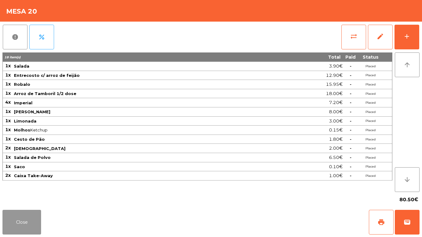
click at [30, 219] on button "Close" at bounding box center [21, 222] width 39 height 25
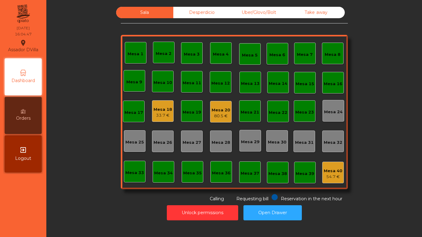
click at [213, 111] on div "Mesa 20" at bounding box center [221, 110] width 19 height 6
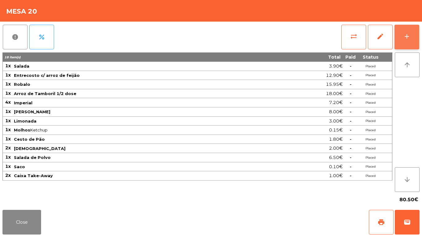
click at [408, 33] on div "add" at bounding box center [406, 36] width 7 height 7
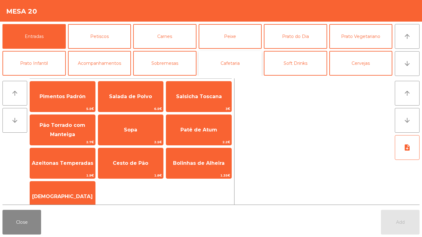
click at [251, 69] on button "Cafetaria" at bounding box center [230, 63] width 63 height 25
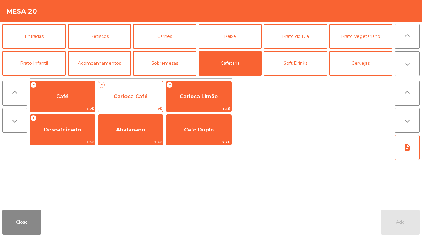
click at [147, 99] on span "Carioca Café" at bounding box center [130, 96] width 65 height 17
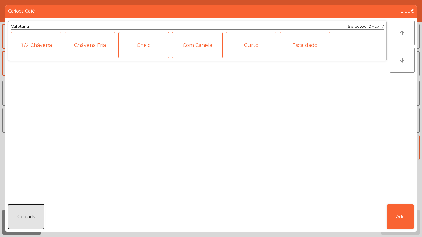
drag, startPoint x: 29, startPoint y: 216, endPoint x: 185, endPoint y: 115, distance: 185.9
click at [29, 213] on button "Go back" at bounding box center [26, 217] width 36 height 25
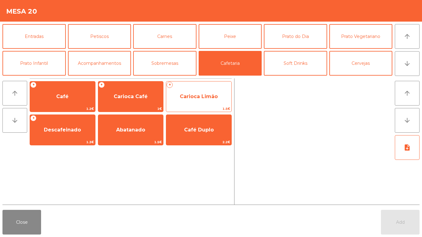
click at [210, 101] on span "Carioca Limão" at bounding box center [198, 96] width 65 height 17
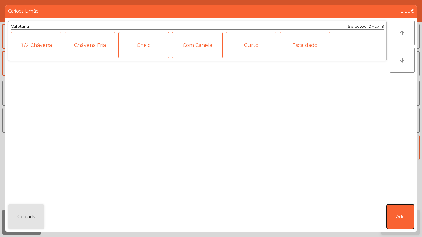
click at [414, 221] on button "Add" at bounding box center [400, 217] width 27 height 25
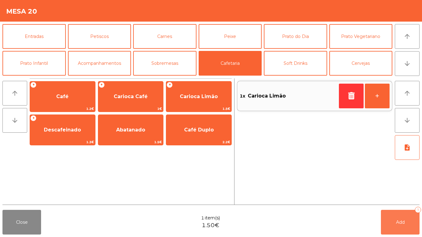
drag, startPoint x: 411, startPoint y: 220, endPoint x: 266, endPoint y: 204, distance: 146.2
click at [410, 220] on button "Add 1" at bounding box center [400, 222] width 39 height 25
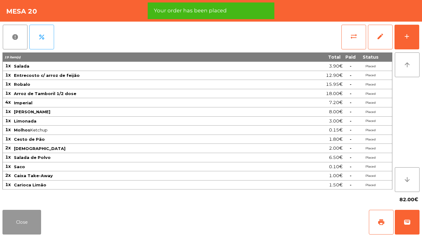
click at [12, 226] on button "Close" at bounding box center [21, 222] width 39 height 25
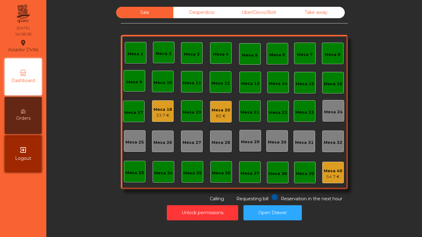
click at [212, 114] on div "82 €" at bounding box center [221, 116] width 19 height 6
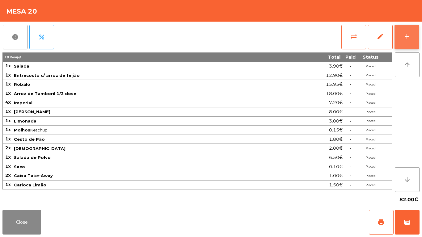
click at [412, 45] on button "add" at bounding box center [407, 37] width 25 height 25
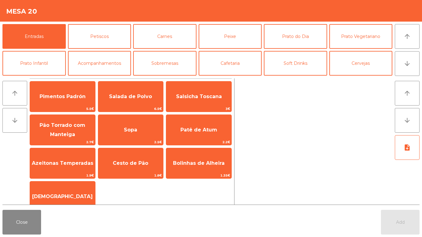
click at [307, 61] on button "Soft Drinks" at bounding box center [295, 63] width 63 height 25
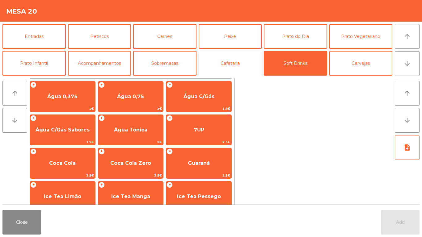
click at [217, 60] on button "Cafetaria" at bounding box center [230, 63] width 63 height 25
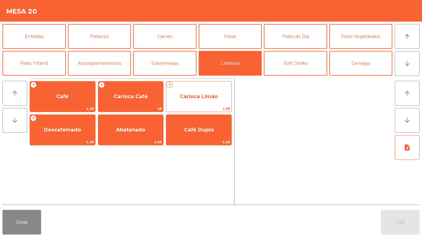
click at [205, 103] on span "Carioca Limão" at bounding box center [198, 96] width 65 height 17
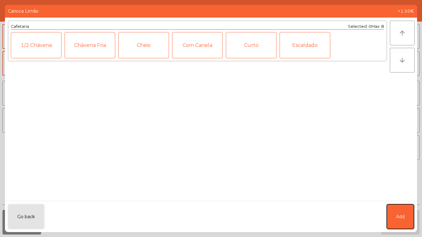
click at [409, 211] on button "Add" at bounding box center [400, 217] width 27 height 25
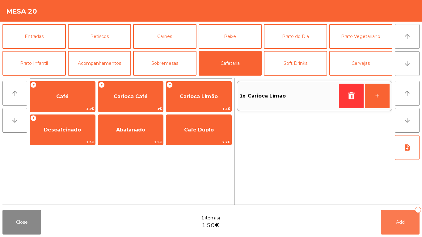
drag, startPoint x: 409, startPoint y: 218, endPoint x: 375, endPoint y: 210, distance: 35.0
click at [407, 217] on button "Add 1" at bounding box center [400, 222] width 39 height 25
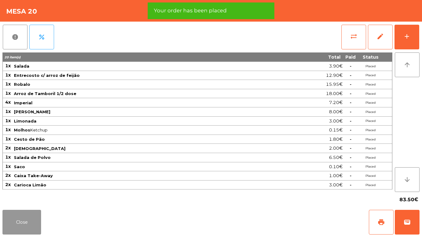
drag, startPoint x: 20, startPoint y: 233, endPoint x: 19, endPoint y: 220, distance: 13.3
click at [19, 227] on button "Close" at bounding box center [21, 222] width 39 height 25
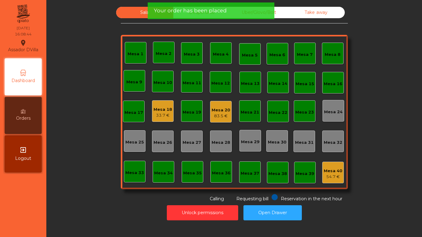
click at [71, 207] on div "Unlock permissions Open Drawer" at bounding box center [234, 213] width 359 height 21
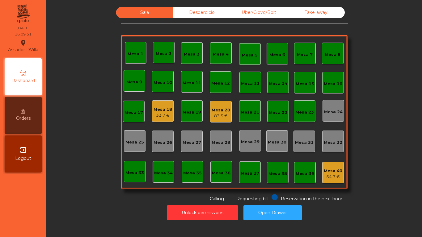
click at [161, 116] on div "33.7 €" at bounding box center [163, 116] width 19 height 6
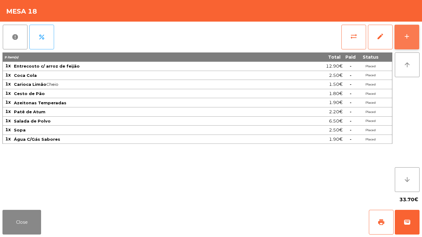
click at [412, 40] on button "add" at bounding box center [407, 37] width 25 height 25
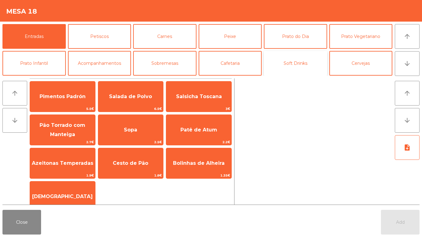
click at [280, 70] on button "Soft Drinks" at bounding box center [295, 63] width 63 height 25
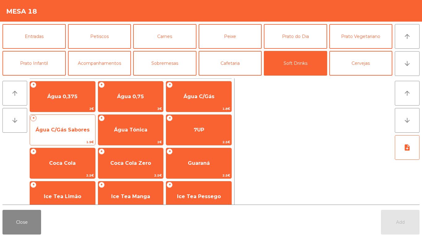
click at [70, 136] on span "Água C/Gás Sabores" at bounding box center [62, 130] width 65 height 17
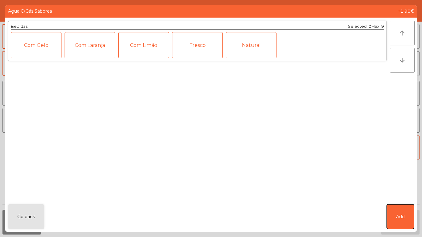
click at [402, 212] on button "Add" at bounding box center [400, 217] width 27 height 25
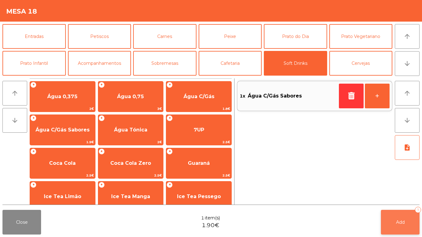
click at [400, 219] on button "Add 1" at bounding box center [400, 222] width 39 height 25
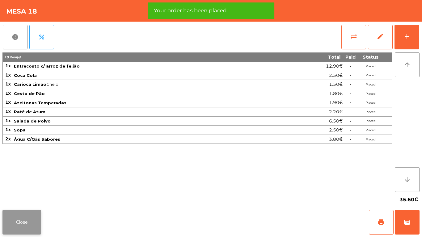
click at [11, 221] on button "Close" at bounding box center [21, 222] width 39 height 25
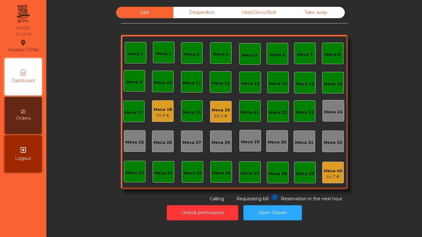
click at [161, 115] on div "35.6 €" at bounding box center [163, 116] width 19 height 6
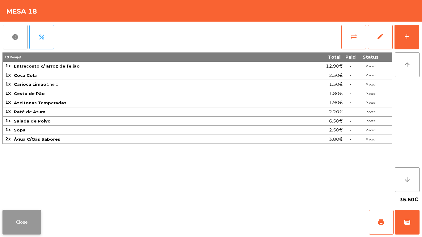
click at [29, 217] on button "Close" at bounding box center [21, 222] width 39 height 25
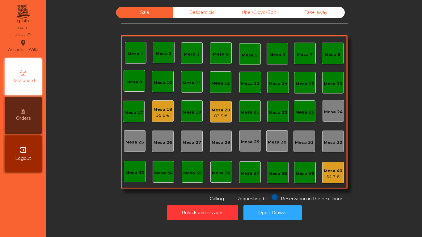
click at [223, 118] on div "83.5 €" at bounding box center [221, 116] width 19 height 6
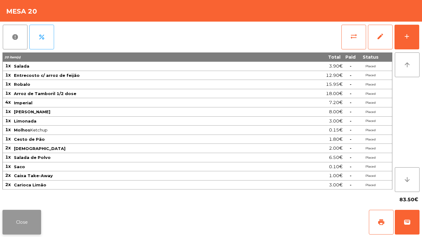
click at [33, 221] on button "Close" at bounding box center [21, 222] width 39 height 25
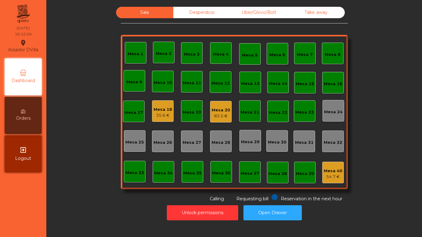
click at [125, 186] on div "Mesa 1 Mesa 2 Mesa 3 Mesa 4 Mesa 5 Mesa 6 Mesa 7 Mesa 8 Mesa 9 Mesa 10 Mesa 11 …" at bounding box center [234, 112] width 227 height 155
click at [247, 209] on button "Open Drawer" at bounding box center [273, 213] width 58 height 15
click at [206, 10] on div "Desperdicio" at bounding box center [201, 12] width 57 height 11
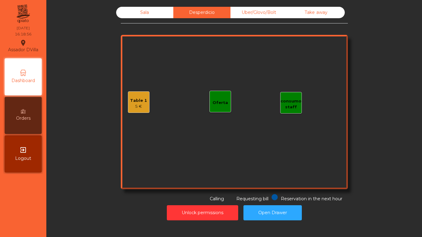
drag, startPoint x: 242, startPoint y: 11, endPoint x: 333, endPoint y: 15, distance: 91.0
click at [243, 11] on div "Uber/Glovo/Bolt" at bounding box center [259, 12] width 57 height 11
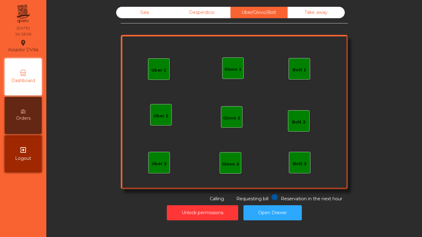
click at [333, 15] on div "Take away" at bounding box center [316, 12] width 57 height 11
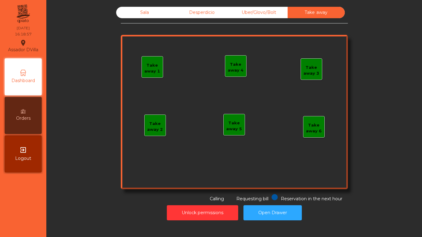
drag, startPoint x: 190, startPoint y: 15, endPoint x: 161, endPoint y: 14, distance: 28.5
click at [190, 15] on div "Desperdicio" at bounding box center [201, 12] width 57 height 11
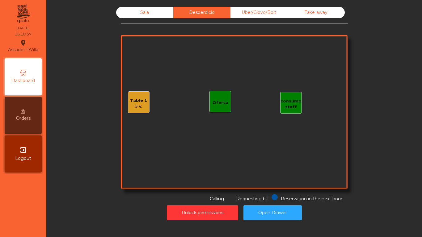
click at [161, 14] on div "Sala" at bounding box center [144, 12] width 57 height 11
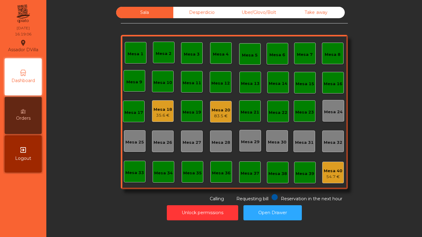
click at [324, 166] on div "Mesa 40 54.7 €" at bounding box center [333, 173] width 19 height 15
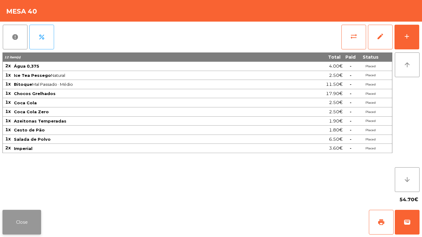
click at [40, 228] on button "Close" at bounding box center [21, 222] width 39 height 25
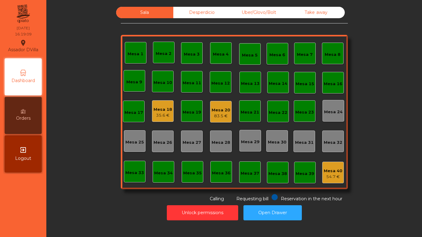
click at [88, 173] on div "Sala Desperdicio Uber/Glovo/Bolt Take away Mesa 1 Mesa 2 Mesa 3 Mesa 4 Mesa 5 M…" at bounding box center [234, 105] width 359 height 196
click at [176, 18] on div "Sala Desperdicio Uber/Glovo/Bolt Take away Mesa 1 Mesa 2 Mesa 3 Mesa 4 Mesa 5 M…" at bounding box center [234, 105] width 227 height 196
click at [176, 17] on div "Desperdicio" at bounding box center [201, 12] width 57 height 11
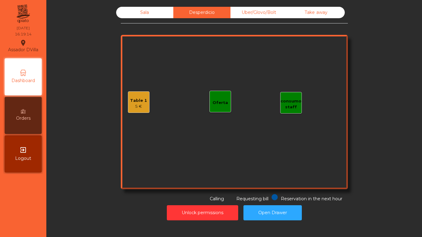
click at [133, 105] on div "5 €" at bounding box center [138, 107] width 17 height 6
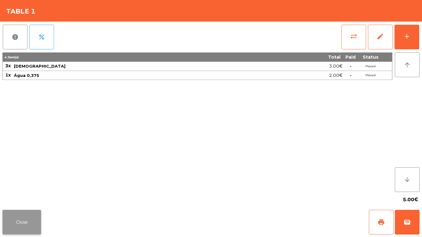
click at [19, 215] on button "Close" at bounding box center [21, 222] width 39 height 25
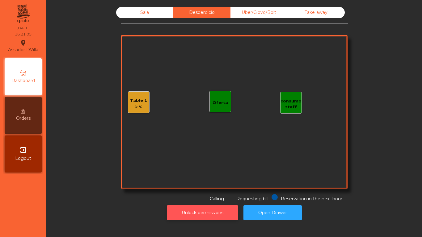
click at [187, 206] on button "Unlock permissions" at bounding box center [202, 213] width 71 height 15
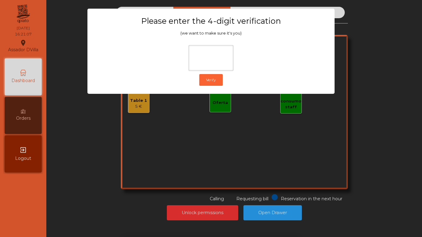
click at [389, 181] on div "1 2 3 keyboard_backspace 4 5 6 . - 7 8 9 keyboard_return 0" at bounding box center [211, 205] width 422 height 63
click at [297, 204] on ngb-modal-window "Please enter the 4-digit verification (we want to make sure it's you) Verify" at bounding box center [211, 118] width 401 height 237
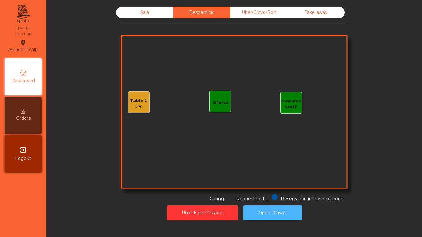
click at [288, 208] on button "Open Drawer" at bounding box center [273, 213] width 58 height 15
click at [159, 15] on div "Sala" at bounding box center [144, 12] width 57 height 11
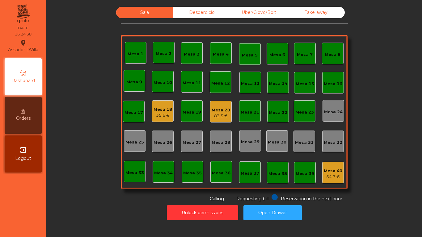
click at [113, 88] on div "Sala Desperdicio Uber/Glovo/Bolt Take away Mesa 1 Mesa 2 Mesa 3 Mesa 4 Mesa 5 M…" at bounding box center [234, 105] width 359 height 196
click at [215, 111] on div "Mesa 20" at bounding box center [221, 110] width 19 height 6
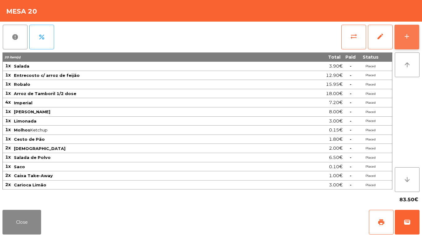
click at [408, 41] on button "add" at bounding box center [407, 37] width 25 height 25
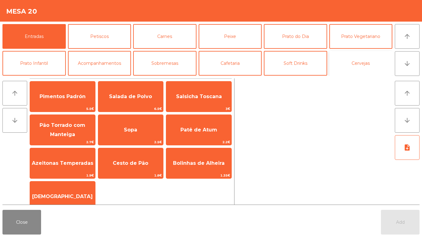
click at [370, 60] on button "Cervejas" at bounding box center [361, 63] width 63 height 25
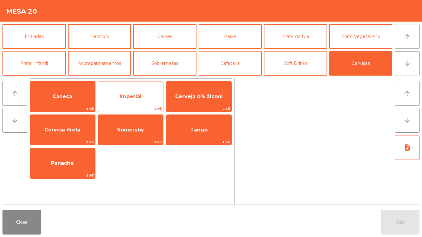
click at [131, 92] on span "Imperial" at bounding box center [130, 96] width 65 height 17
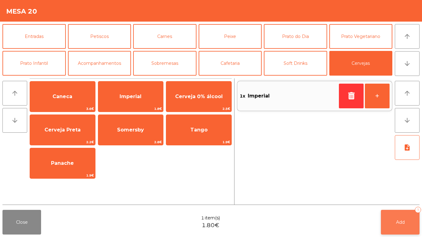
click at [402, 224] on span "Add" at bounding box center [400, 223] width 9 height 6
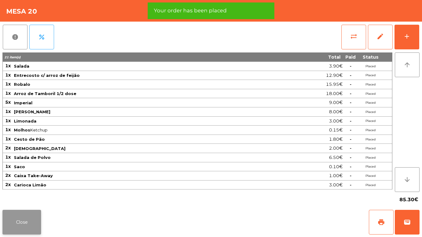
click at [20, 216] on button "Close" at bounding box center [21, 222] width 39 height 25
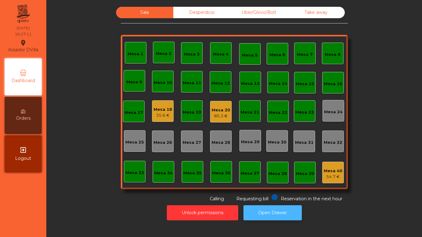
click at [283, 207] on button "Open Drawer" at bounding box center [273, 213] width 58 height 15
click at [224, 107] on div "Mesa 20" at bounding box center [221, 110] width 19 height 6
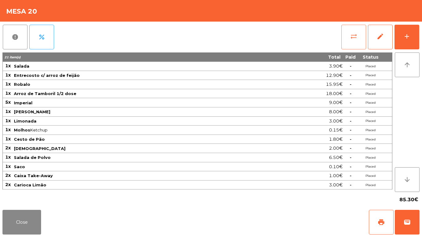
click at [351, 27] on button "sync_alt" at bounding box center [354, 37] width 25 height 25
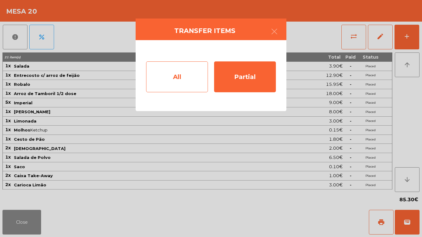
click at [151, 74] on div "All" at bounding box center [177, 77] width 62 height 31
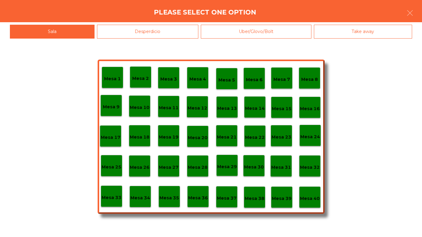
click at [275, 195] on div "Mesa 39" at bounding box center [282, 198] width 20 height 10
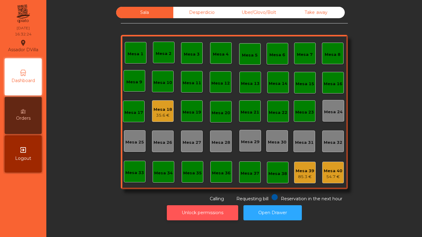
click at [214, 215] on button "Unlock permissions" at bounding box center [202, 213] width 71 height 15
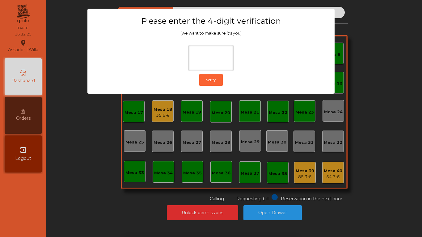
click at [374, 206] on div "1 2 3 keyboard_backspace 4 5 6 . - 7 8 9 keyboard_return 0" at bounding box center [211, 205] width 422 height 63
click at [388, 208] on ngb-modal-window "Please enter the 4-digit verification (we want to make sure it's you) Verify" at bounding box center [211, 118] width 401 height 237
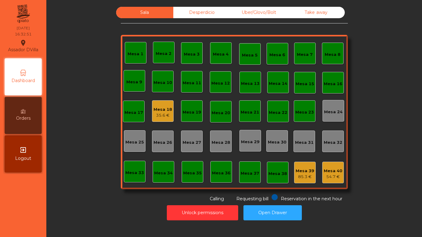
click at [166, 103] on div "Mesa 18 35.6 €" at bounding box center [163, 111] width 22 height 22
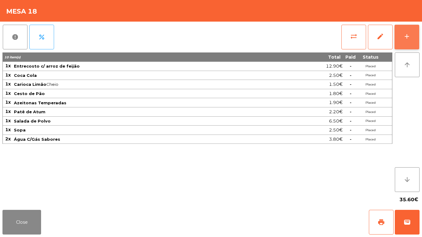
click at [400, 38] on button "add" at bounding box center [407, 37] width 25 height 25
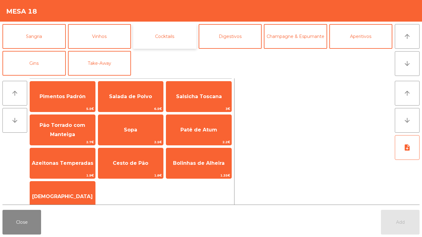
click at [172, 42] on button "Cocktails" at bounding box center [164, 36] width 63 height 25
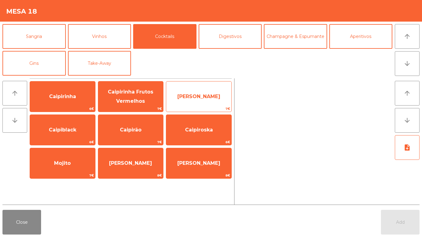
drag, startPoint x: 223, startPoint y: 100, endPoint x: 230, endPoint y: 106, distance: 9.4
click at [223, 100] on span "Caipirinha Maracujá" at bounding box center [198, 96] width 65 height 17
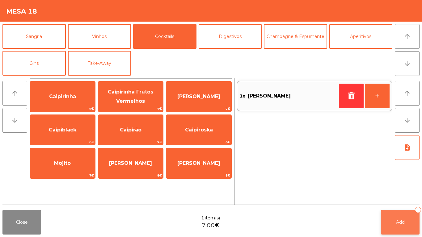
drag, startPoint x: 376, startPoint y: 211, endPoint x: 382, endPoint y: 214, distance: 6.1
click at [376, 211] on div "Close 1 item(s) 7.00€ Add 1" at bounding box center [211, 223] width 422 height 30
drag, startPoint x: 382, startPoint y: 214, endPoint x: 373, endPoint y: 214, distance: 8.7
click at [382, 214] on button "Add 1" at bounding box center [400, 222] width 39 height 25
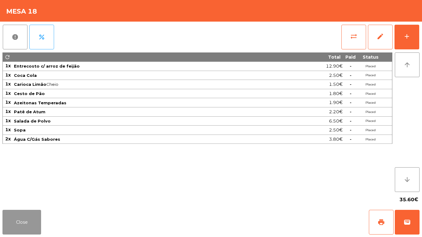
click at [14, 218] on button "Close" at bounding box center [21, 222] width 39 height 25
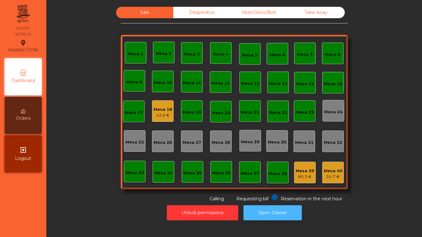
click at [271, 213] on button "Open Drawer" at bounding box center [273, 213] width 58 height 15
click at [155, 113] on div "42.6 €" at bounding box center [163, 116] width 19 height 6
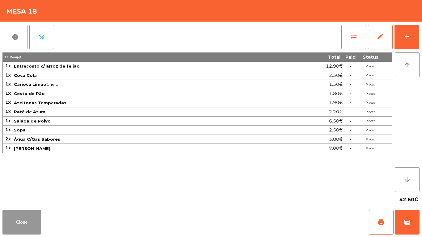
drag, startPoint x: 25, startPoint y: 226, endPoint x: 256, endPoint y: 155, distance: 240.9
click at [27, 225] on button "Close" at bounding box center [21, 222] width 39 height 25
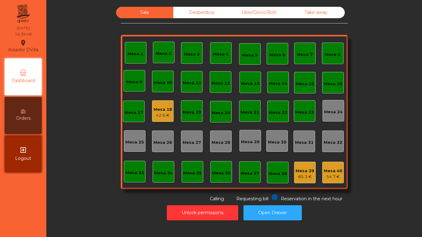
click at [308, 169] on div "Mesa 39" at bounding box center [305, 171] width 19 height 6
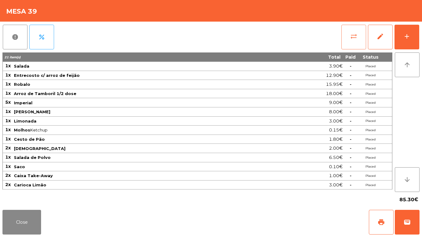
click at [346, 37] on button "sync_alt" at bounding box center [354, 37] width 25 height 25
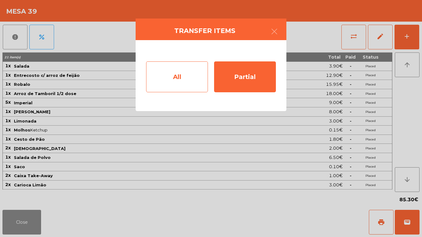
click at [186, 75] on div "All" at bounding box center [177, 77] width 62 height 31
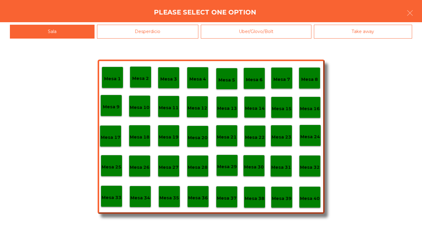
click at [310, 198] on p "Mesa 40" at bounding box center [310, 198] width 20 height 7
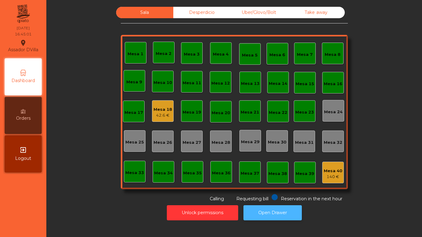
click at [271, 212] on button "Open Drawer" at bounding box center [273, 213] width 58 height 15
click at [155, 115] on div "42.6 €" at bounding box center [163, 116] width 19 height 6
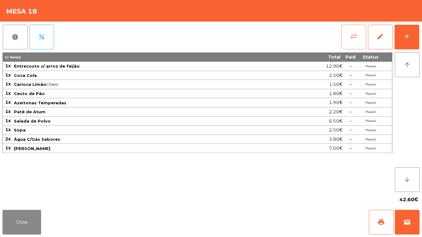
click at [360, 46] on button "sync_alt" at bounding box center [354, 37] width 25 height 25
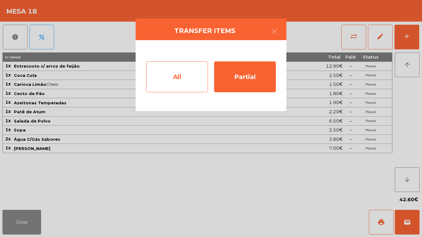
click at [155, 73] on div "All" at bounding box center [177, 77] width 62 height 31
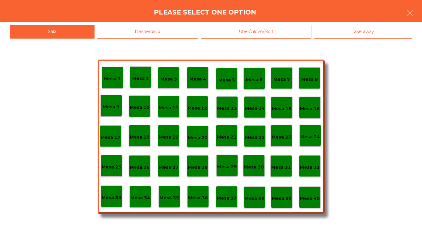
click at [286, 203] on div "Mesa 39" at bounding box center [282, 198] width 22 height 22
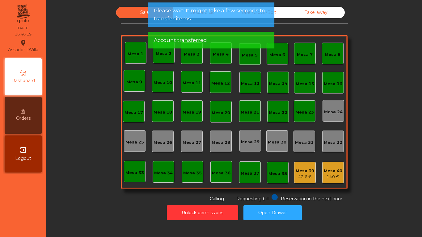
drag, startPoint x: 117, startPoint y: 123, endPoint x: 109, endPoint y: 108, distance: 17.3
click at [117, 122] on div "Sala Desperdicio Uber/Glovo/Bolt Take away Mesa 1 Mesa 2 [GEOGRAPHIC_DATA] 4 [G…" at bounding box center [234, 105] width 359 height 196
